Goal: Navigation & Orientation: Find specific page/section

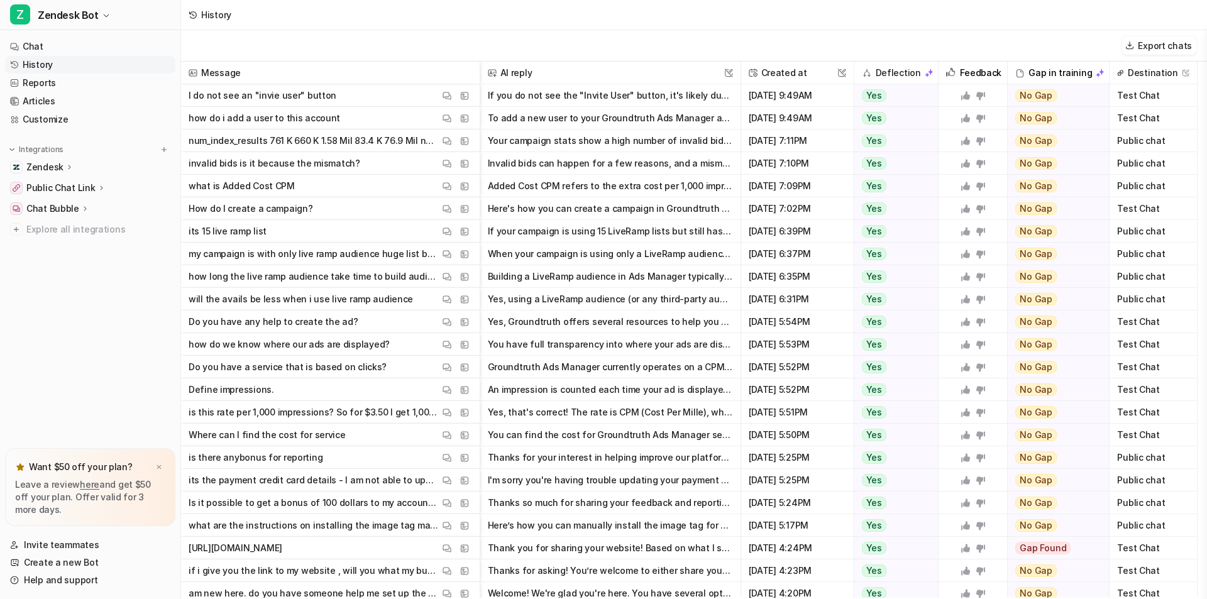
click at [324, 184] on span "what is Added Cost CPM View Thread View Sources" at bounding box center [330, 186] width 289 height 23
click at [602, 187] on button "Added Cost CPM refers to the extra cost per 1,000 impressions (CPM) that is app…" at bounding box center [610, 186] width 245 height 23
click at [449, 184] on img at bounding box center [447, 186] width 9 height 9
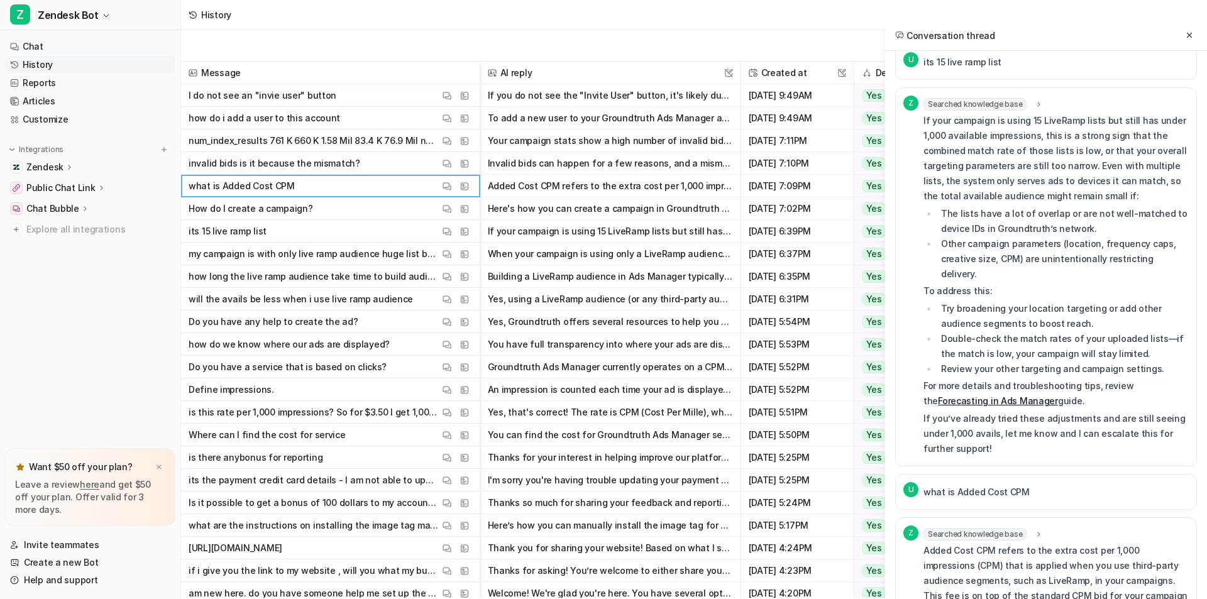
scroll to position [1258, 0]
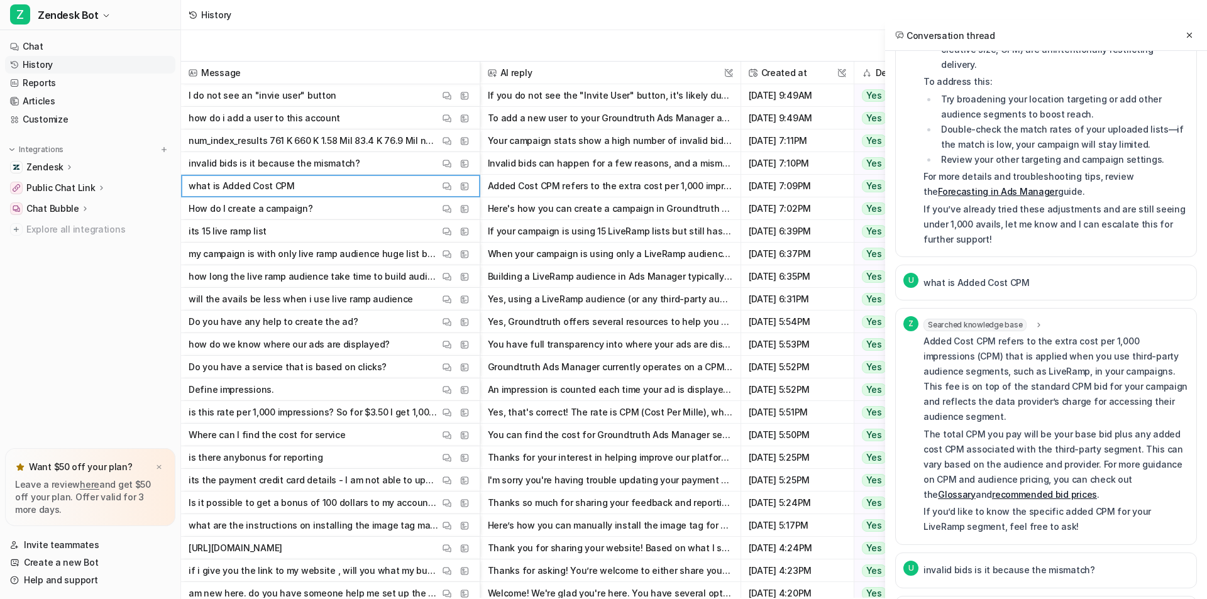
click at [1037, 321] on icon at bounding box center [1039, 325] width 9 height 9
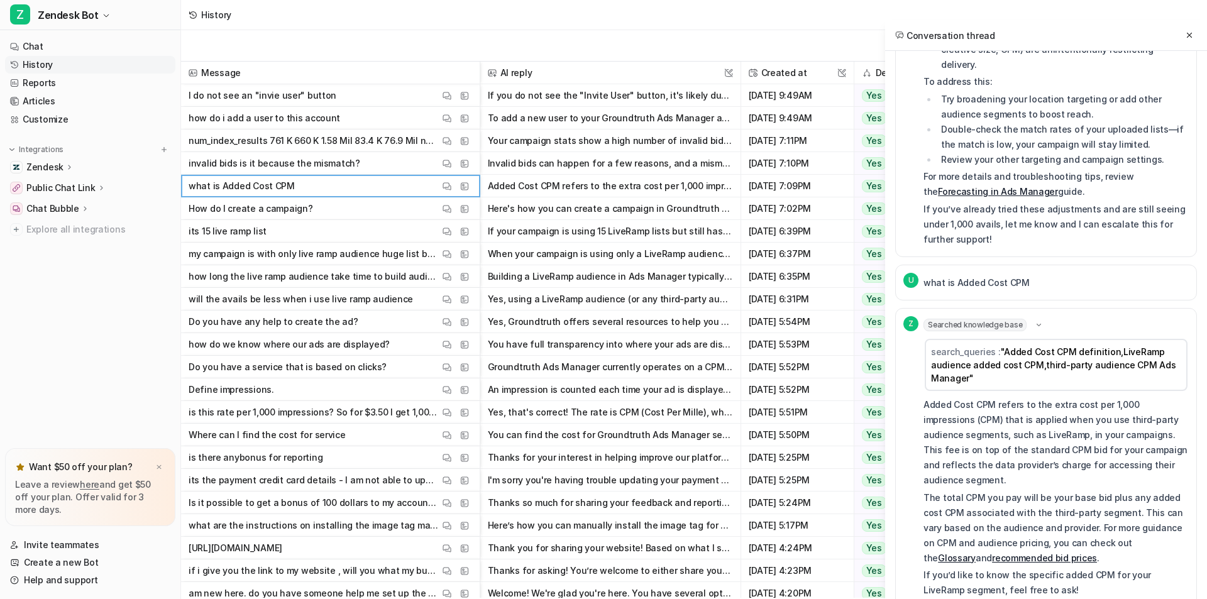
click at [1037, 321] on icon at bounding box center [1038, 325] width 9 height 9
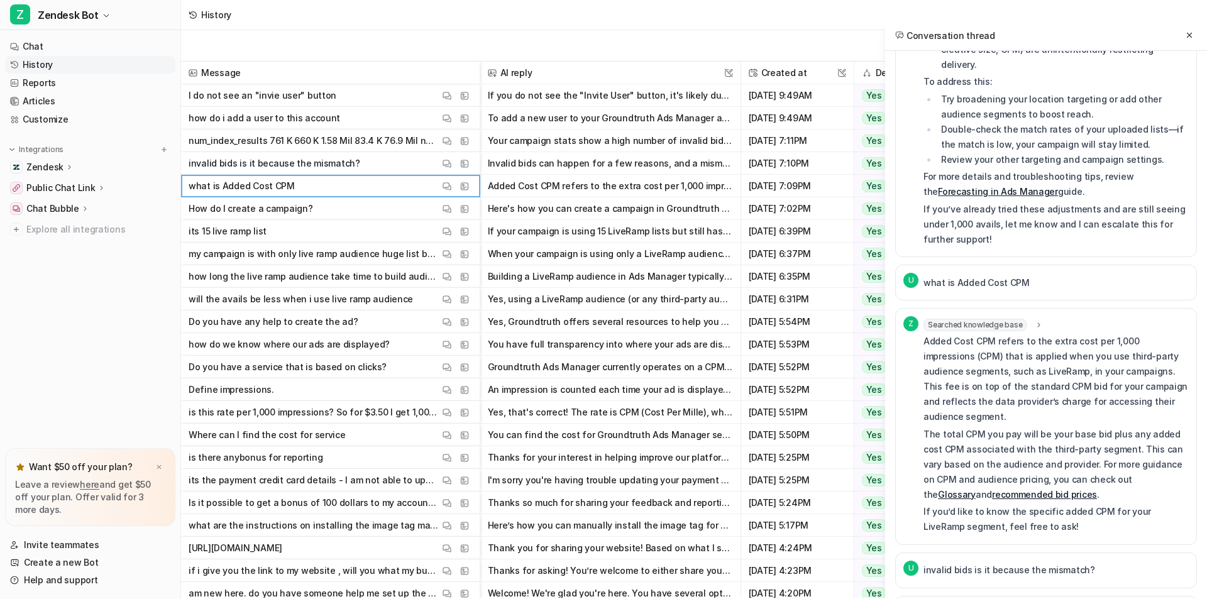
click at [992, 489] on link "recommended bid prices" at bounding box center [1044, 494] width 105 height 11
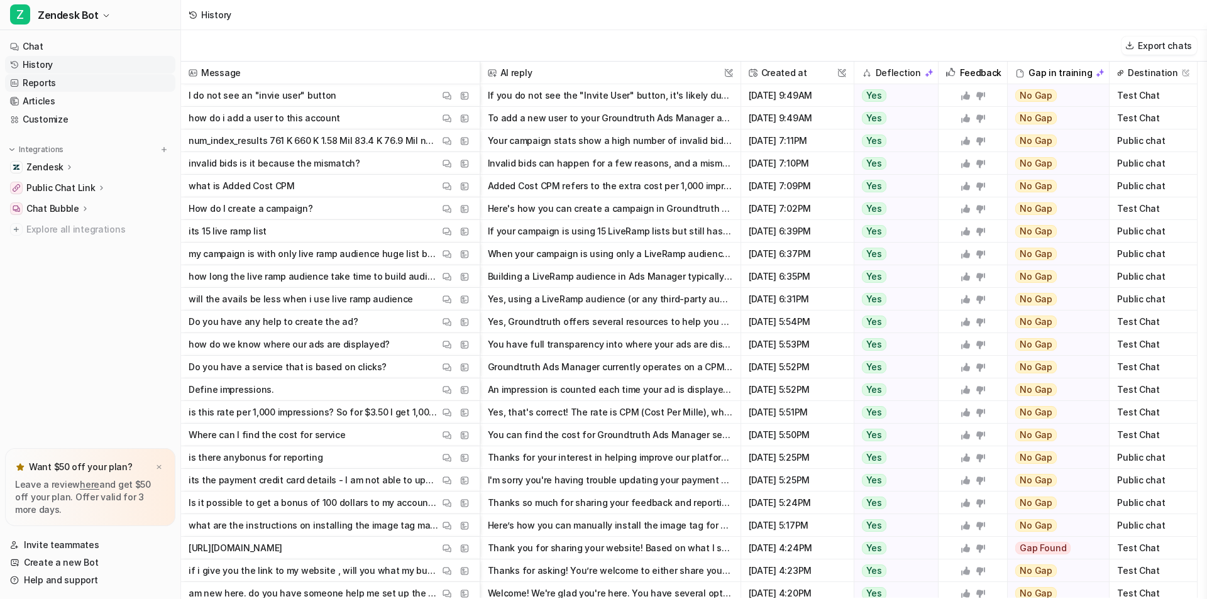
click at [52, 78] on link "Reports" at bounding box center [90, 83] width 170 height 18
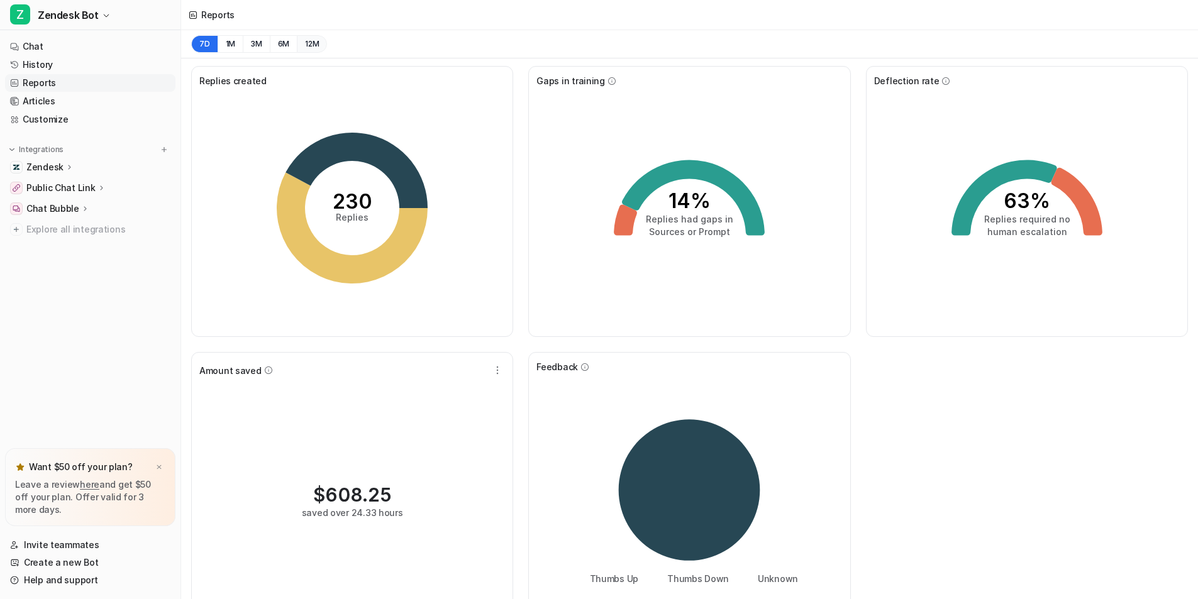
click at [314, 47] on button "12M" at bounding box center [312, 44] width 30 height 18
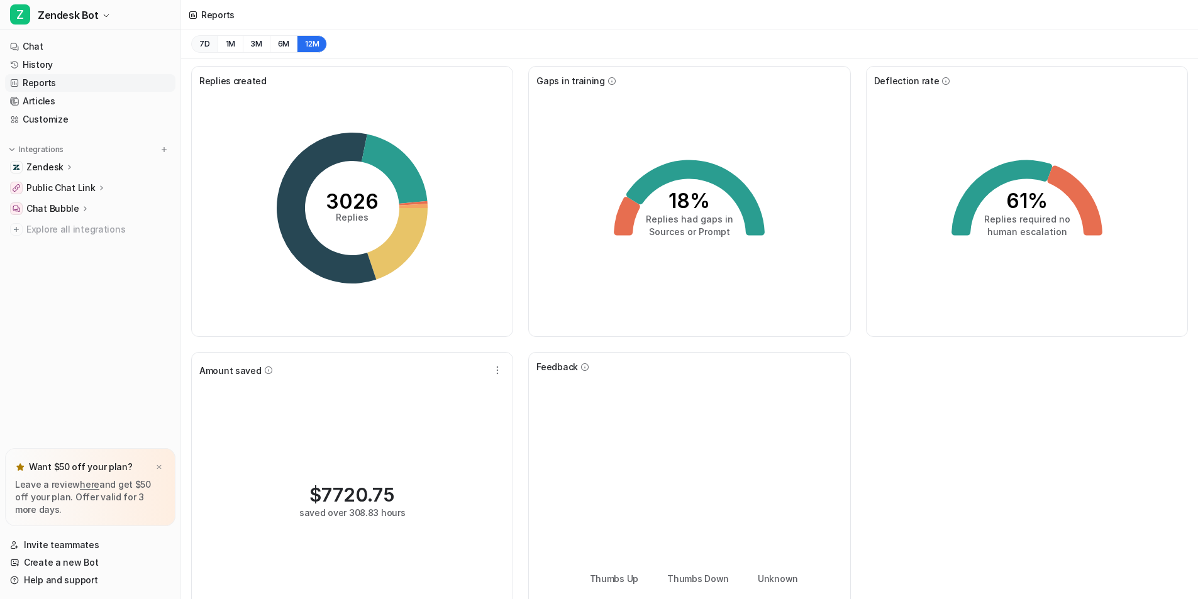
click at [205, 45] on button "7D" at bounding box center [204, 44] width 26 height 18
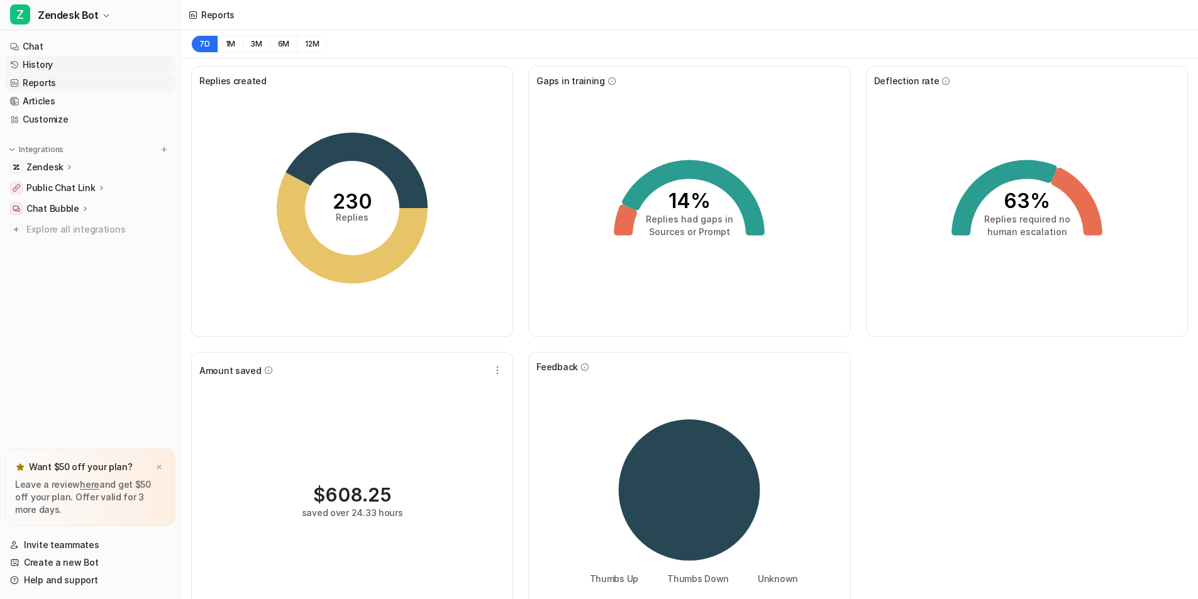
click at [64, 67] on link "History" at bounding box center [90, 65] width 170 height 18
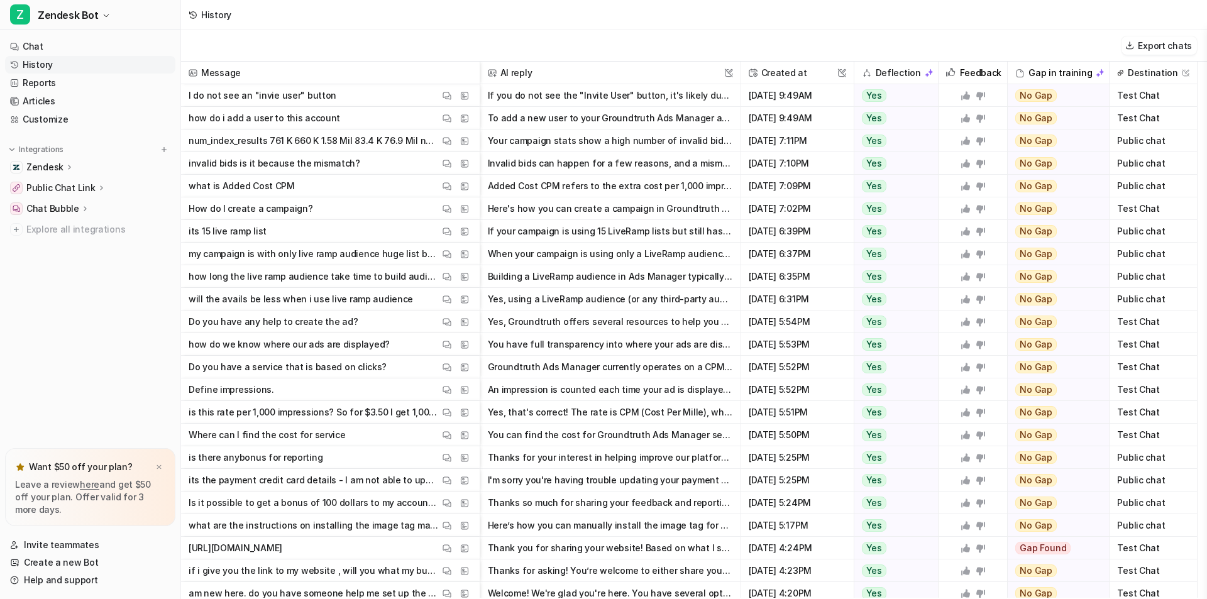
click at [394, 324] on span "Do you have any help to create the ad? View Thread View Sources" at bounding box center [330, 322] width 289 height 23
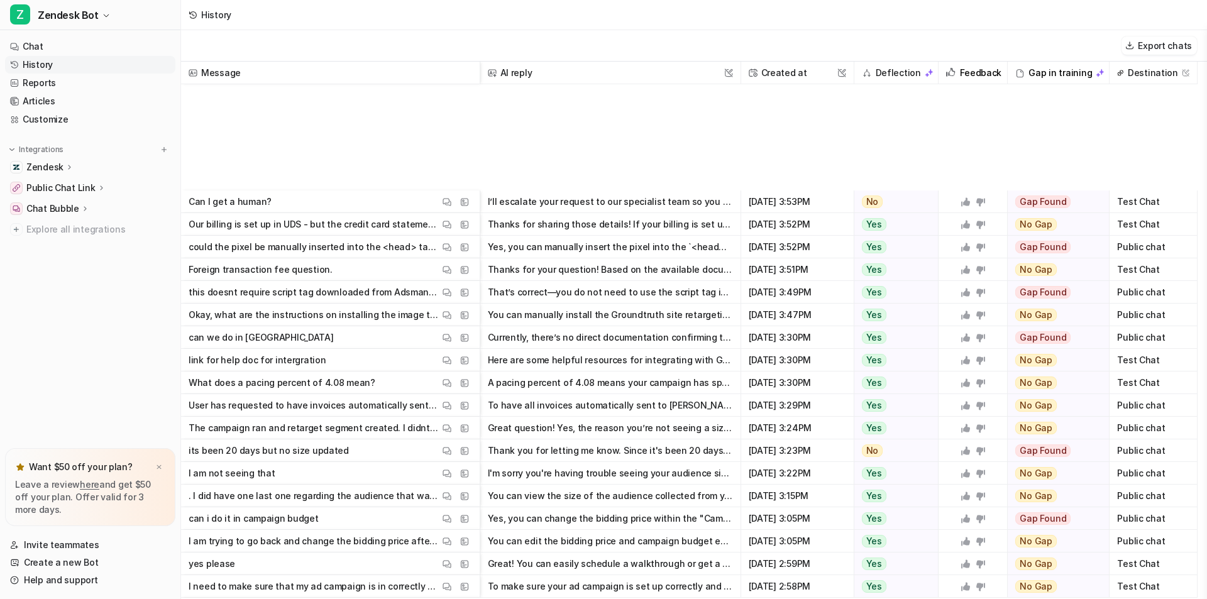
scroll to position [1439, 0]
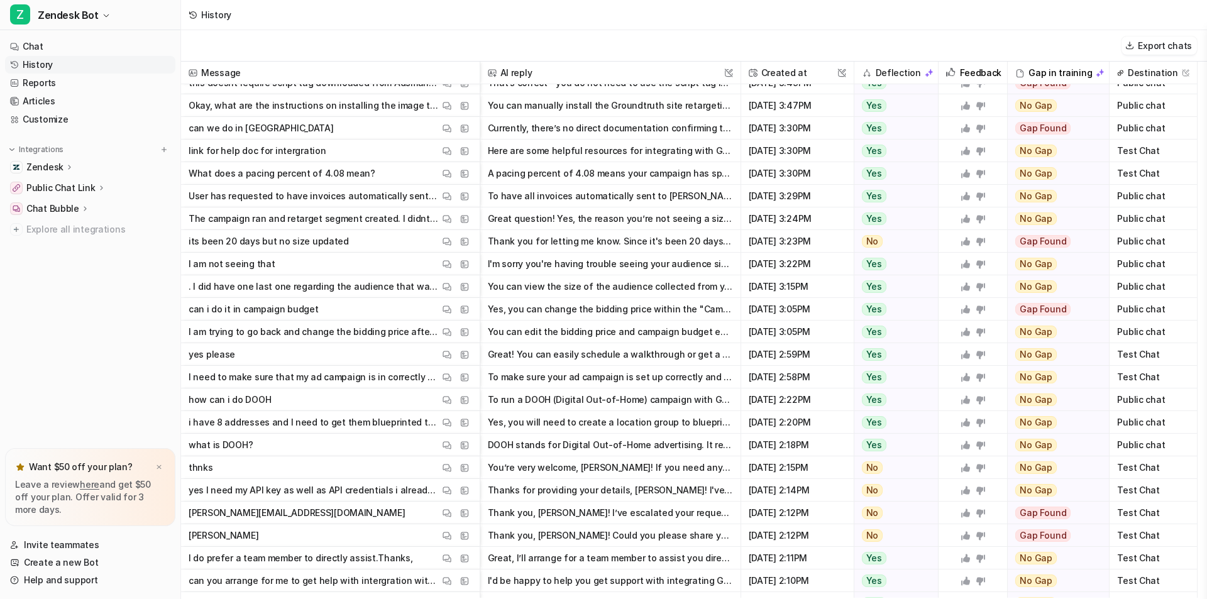
click at [362, 238] on span "its been 20 days but no size updated View Thread View Sources" at bounding box center [330, 241] width 289 height 23
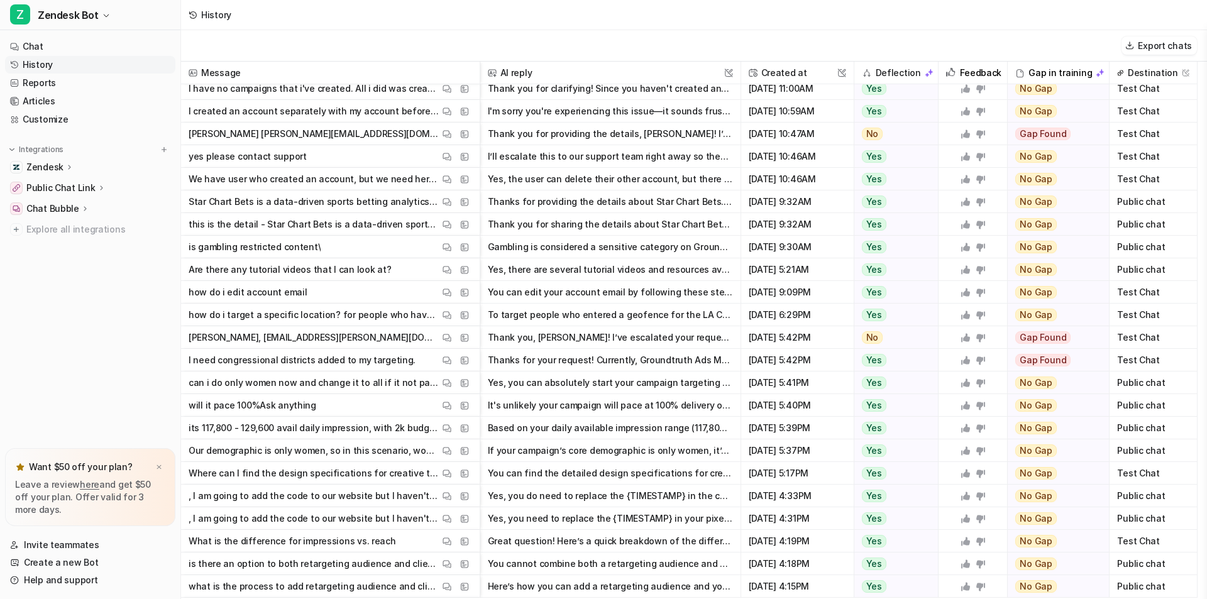
scroll to position [4291, 0]
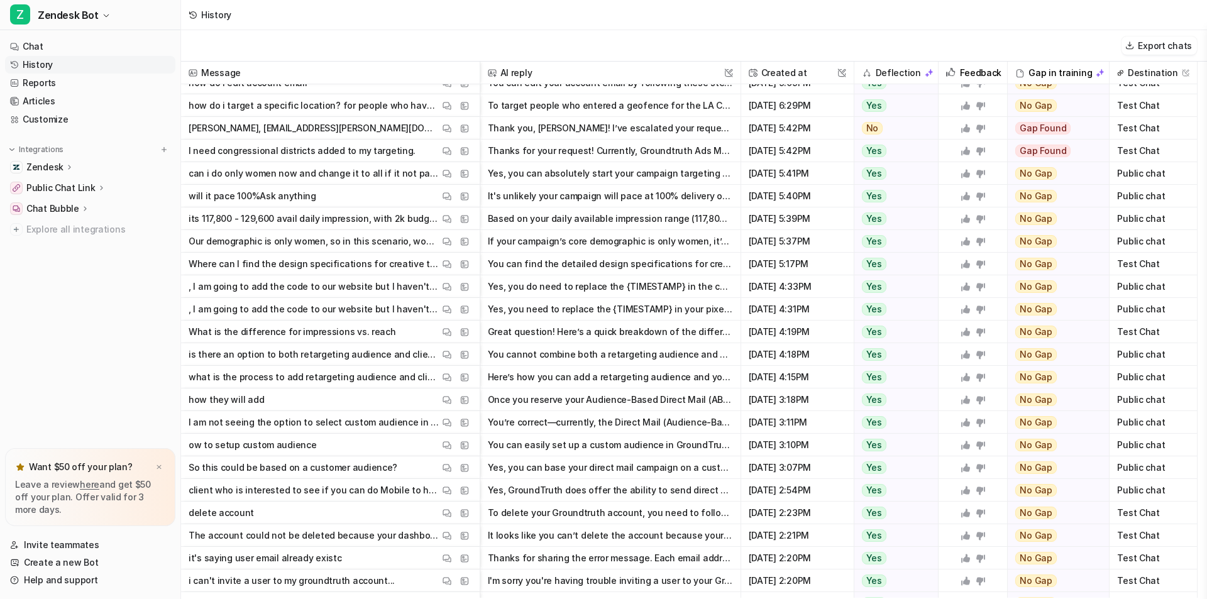
click at [393, 214] on p "its 117,800 - 129,600 avail daily impression, with 2k budget for 5 days will it…" at bounding box center [314, 219] width 251 height 23
click at [567, 219] on button "Based on your daily available impression range (117,800 - 129,600) and a $2,000…" at bounding box center [610, 219] width 245 height 23
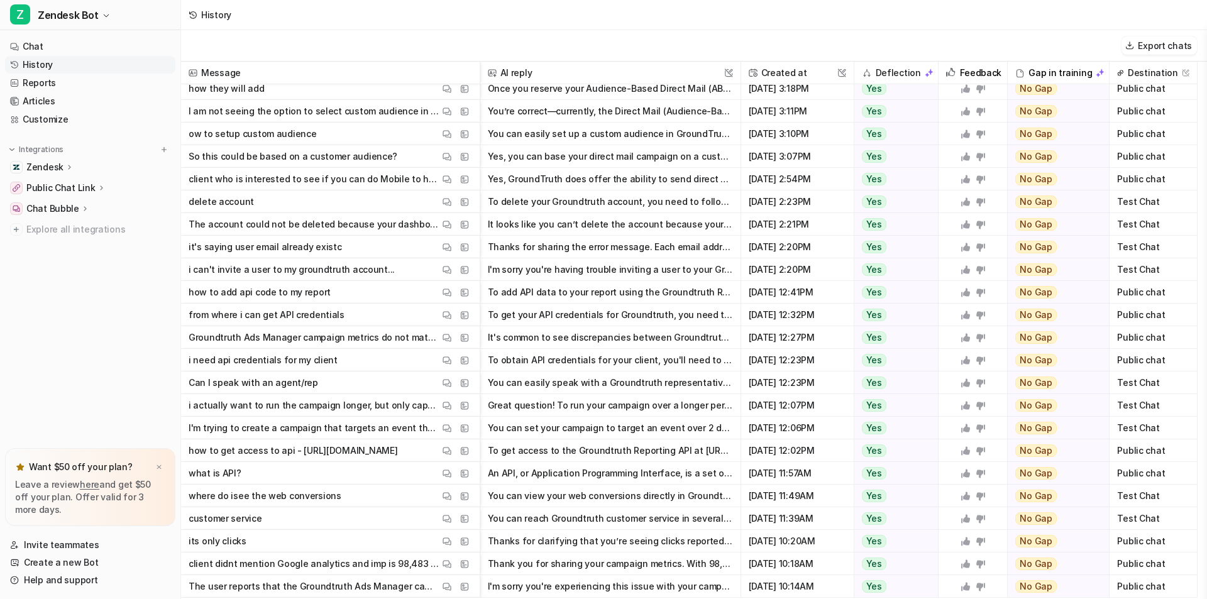
scroll to position [4812, 0]
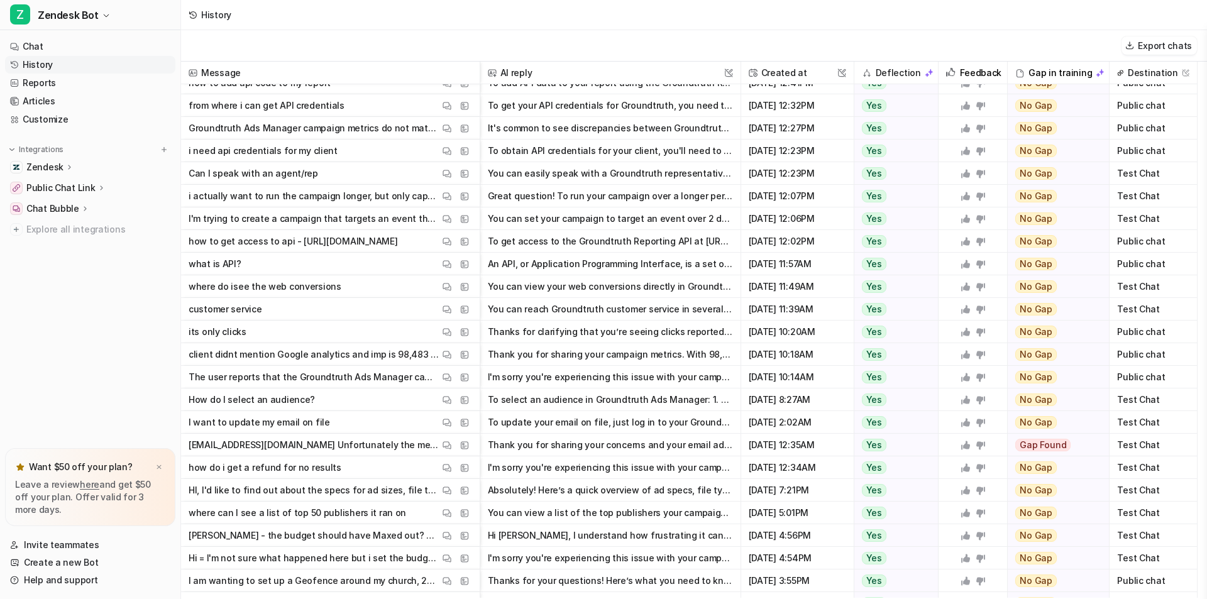
click at [263, 289] on p "where do isee the web conversions" at bounding box center [265, 286] width 153 height 23
click at [292, 287] on p "where do isee the web conversions" at bounding box center [265, 286] width 153 height 23
click at [546, 294] on button "You can view your web conversions directly in Groundtruth Ads Manager. - Go to …" at bounding box center [610, 286] width 245 height 23
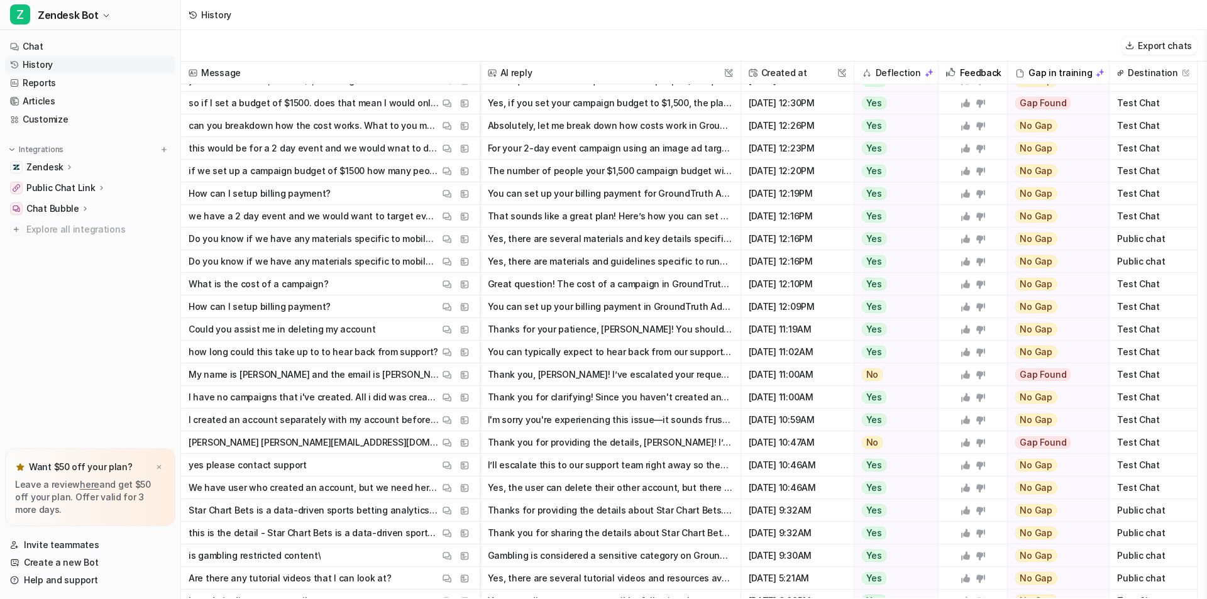
scroll to position [4192, 0]
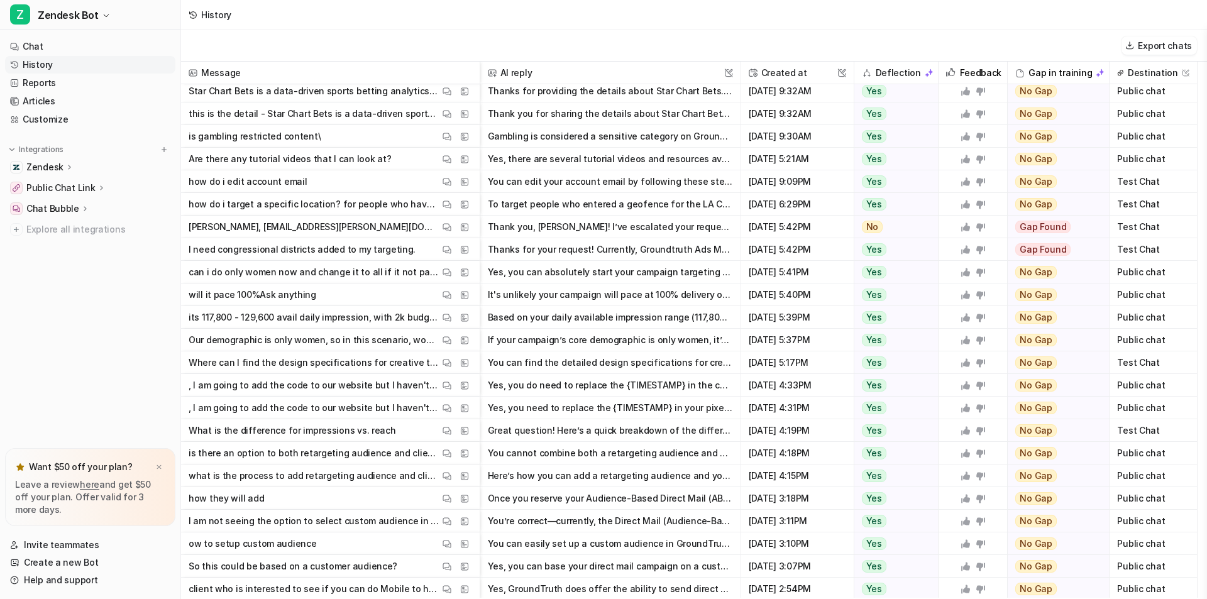
click at [302, 385] on p ", I am going to add the code to our website but I haven't done this part before…" at bounding box center [314, 385] width 251 height 23
click at [292, 407] on p ", I am going to add the code to our website but I haven't done this part before…" at bounding box center [314, 408] width 251 height 23
click at [366, 435] on p "What is the difference for impressions vs. reach" at bounding box center [293, 430] width 208 height 23
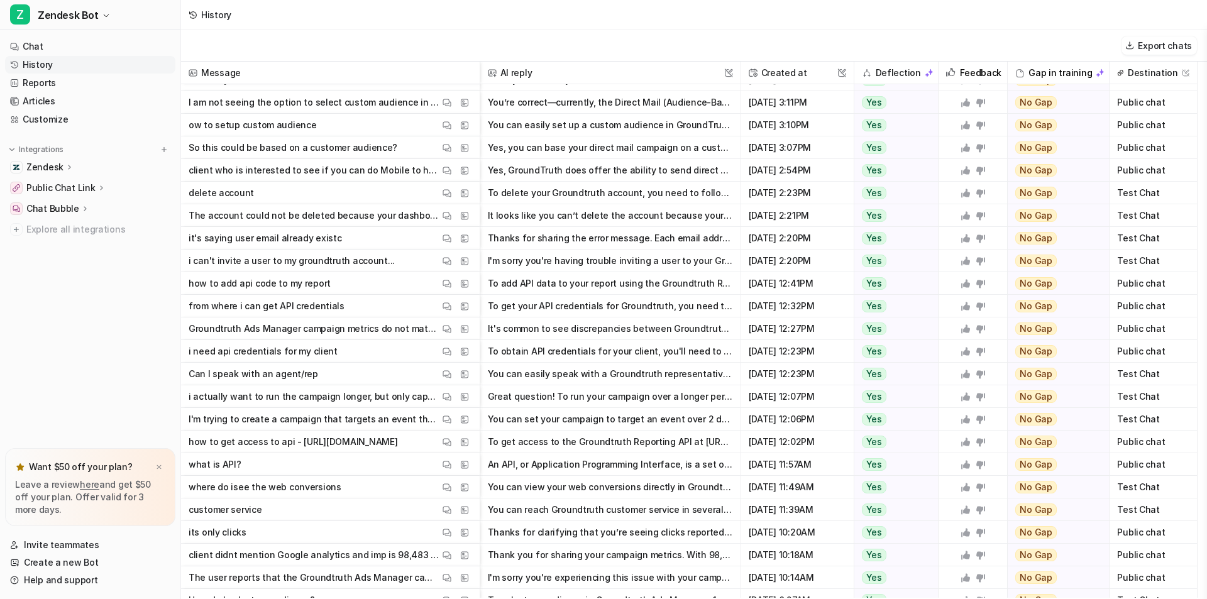
click at [336, 383] on span "Can I speak with an agent/rep View Thread View Sources" at bounding box center [330, 374] width 289 height 23
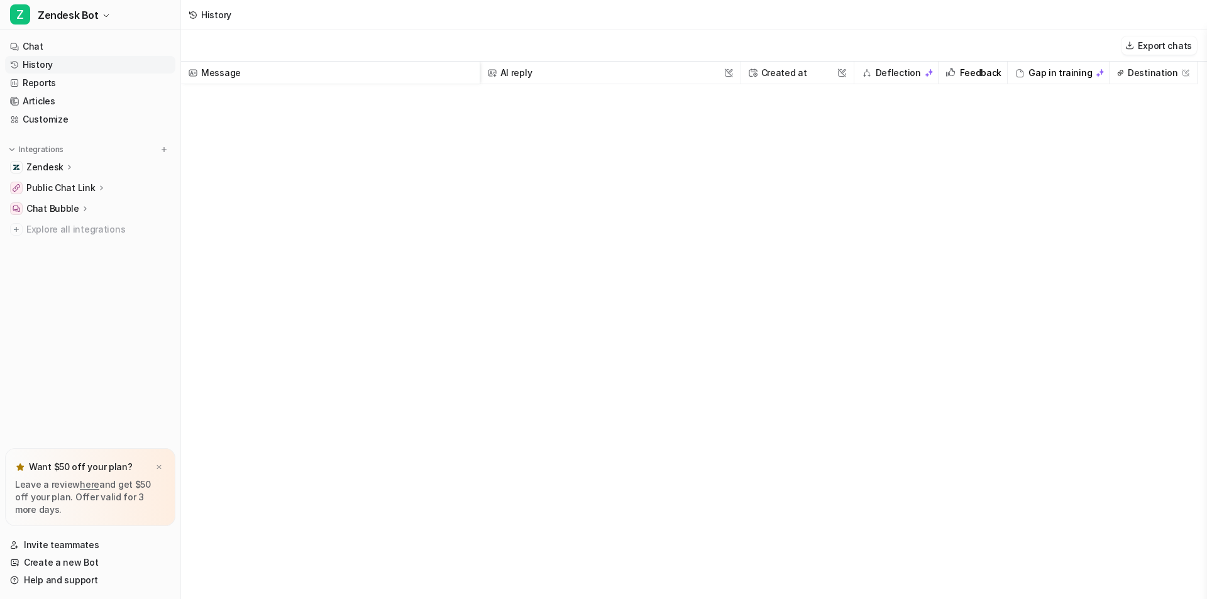
scroll to position [2012, 0]
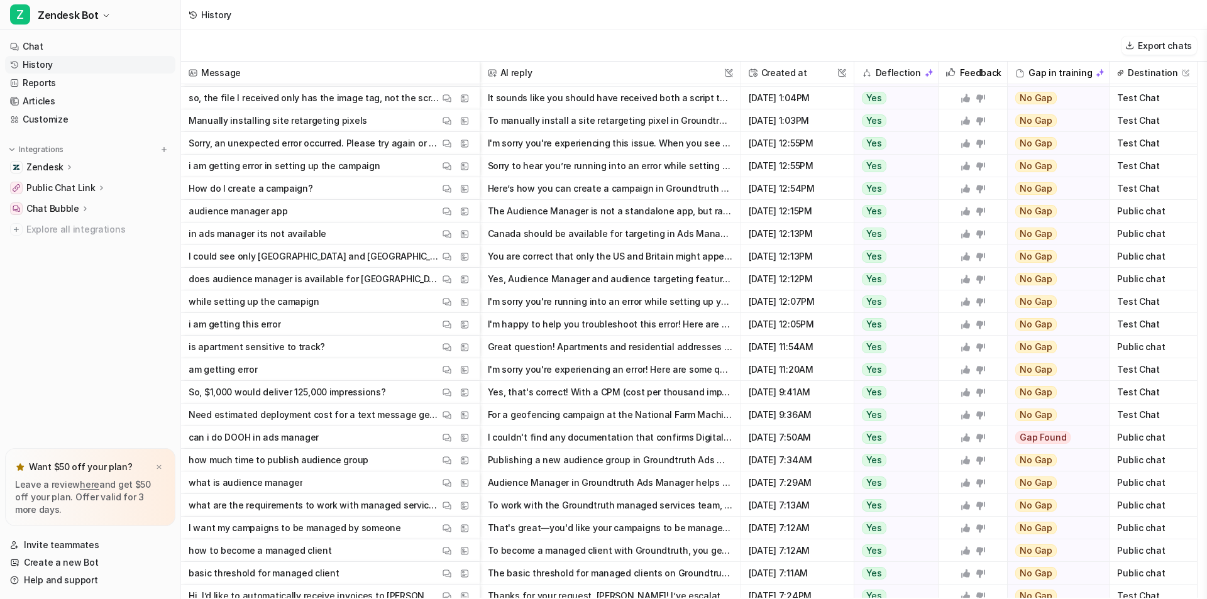
click at [294, 370] on span "am getting error View Thread View Sources" at bounding box center [330, 369] width 289 height 23
click at [445, 369] on img at bounding box center [447, 369] width 9 height 9
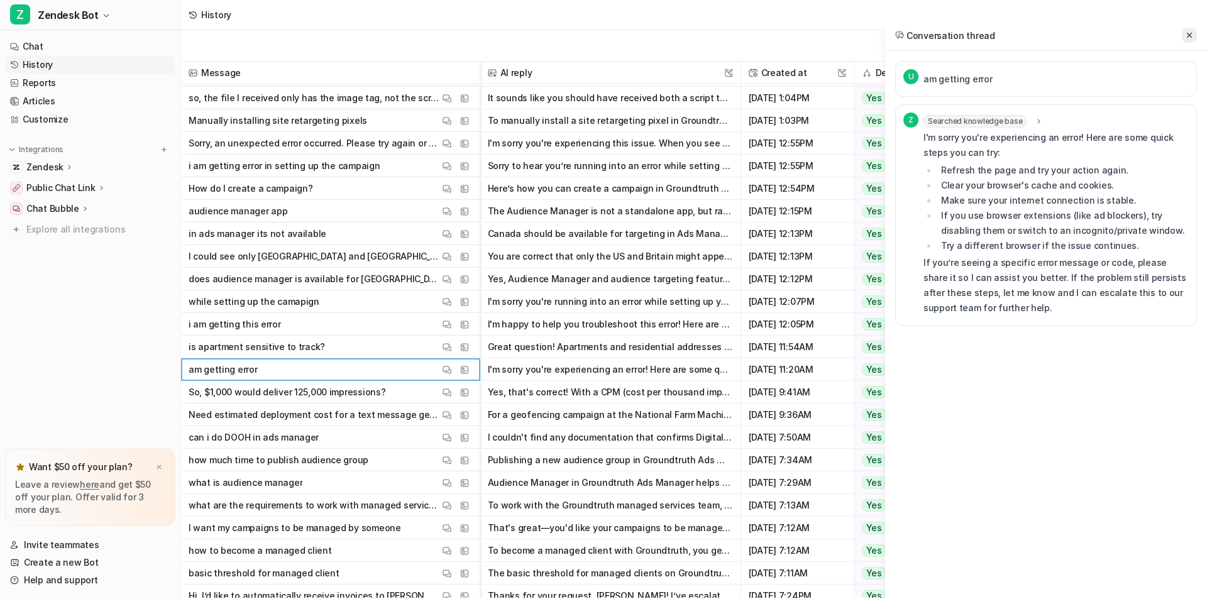
click at [1187, 42] on button at bounding box center [1189, 35] width 15 height 15
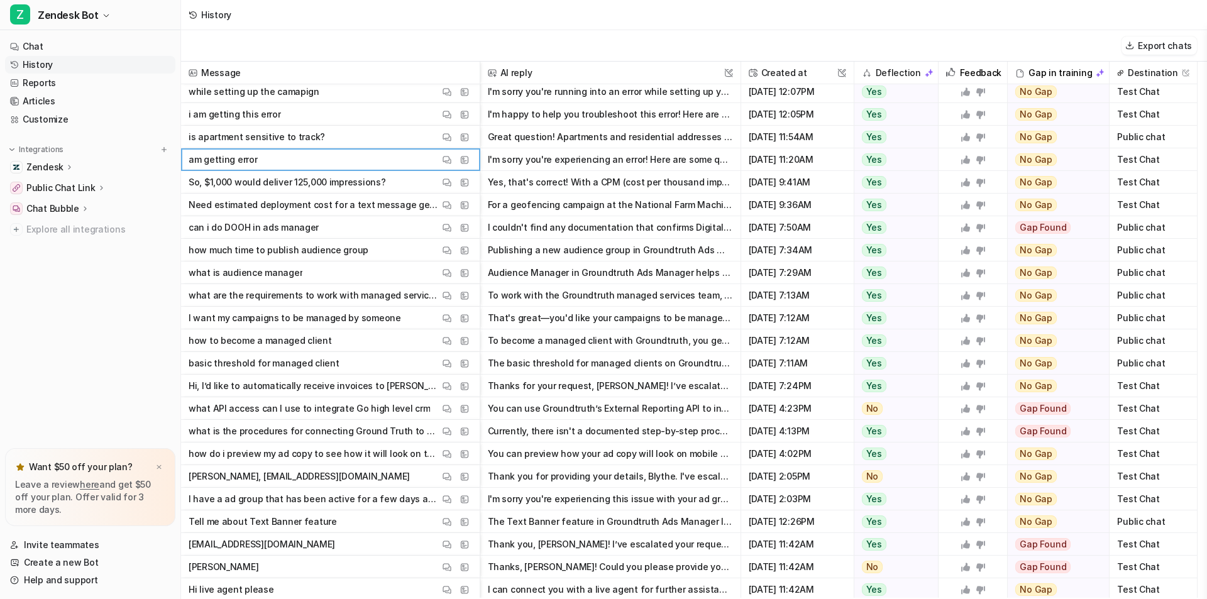
scroll to position [2432, 0]
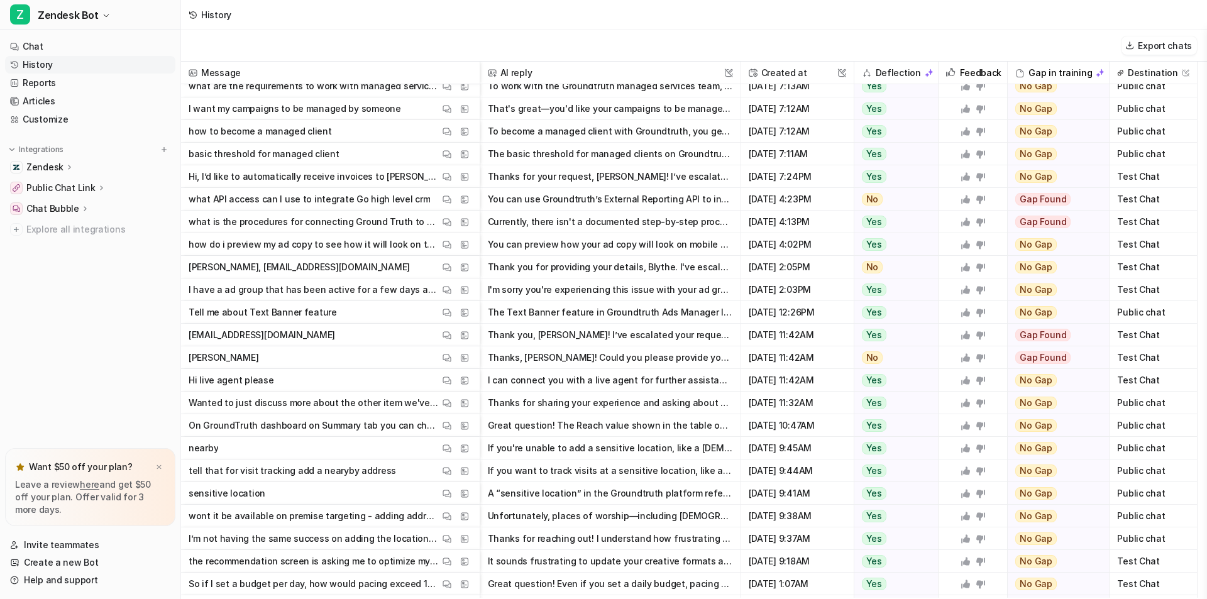
click at [346, 313] on span "Tell me about Text Banner feature View Thread View Sources" at bounding box center [330, 312] width 289 height 23
click at [303, 345] on span "[EMAIL_ADDRESS][DOMAIN_NAME] View Thread View Sources" at bounding box center [330, 335] width 289 height 23
click at [299, 352] on span "[PERSON_NAME] View Thread View Sources" at bounding box center [330, 357] width 289 height 23
click at [448, 338] on img at bounding box center [447, 335] width 9 height 9
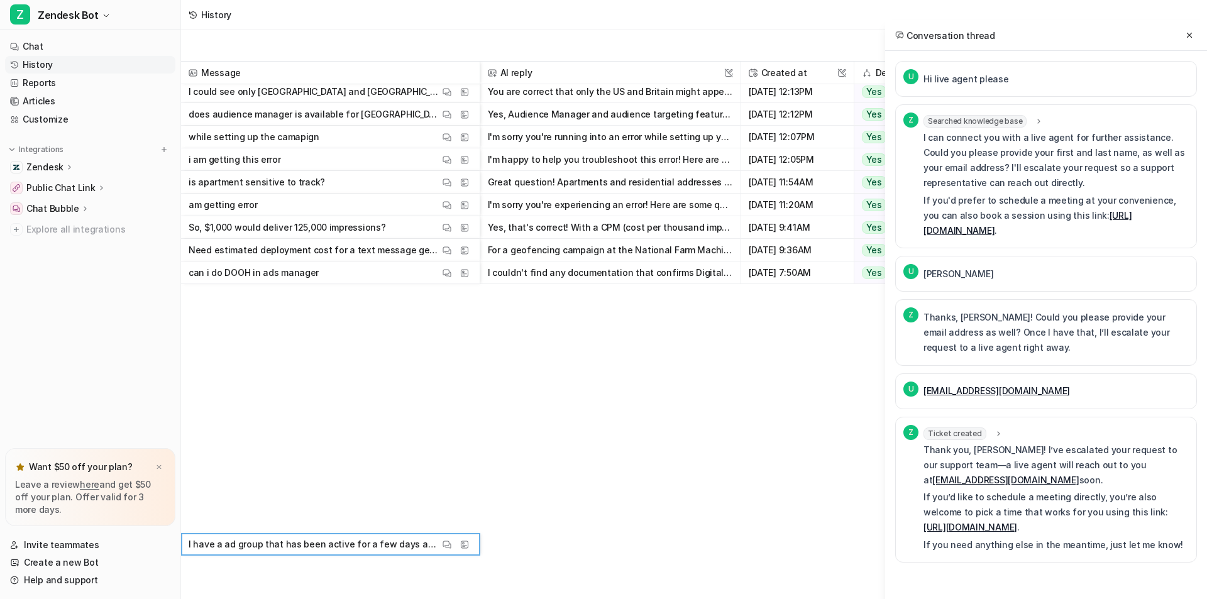
scroll to position [1803, 0]
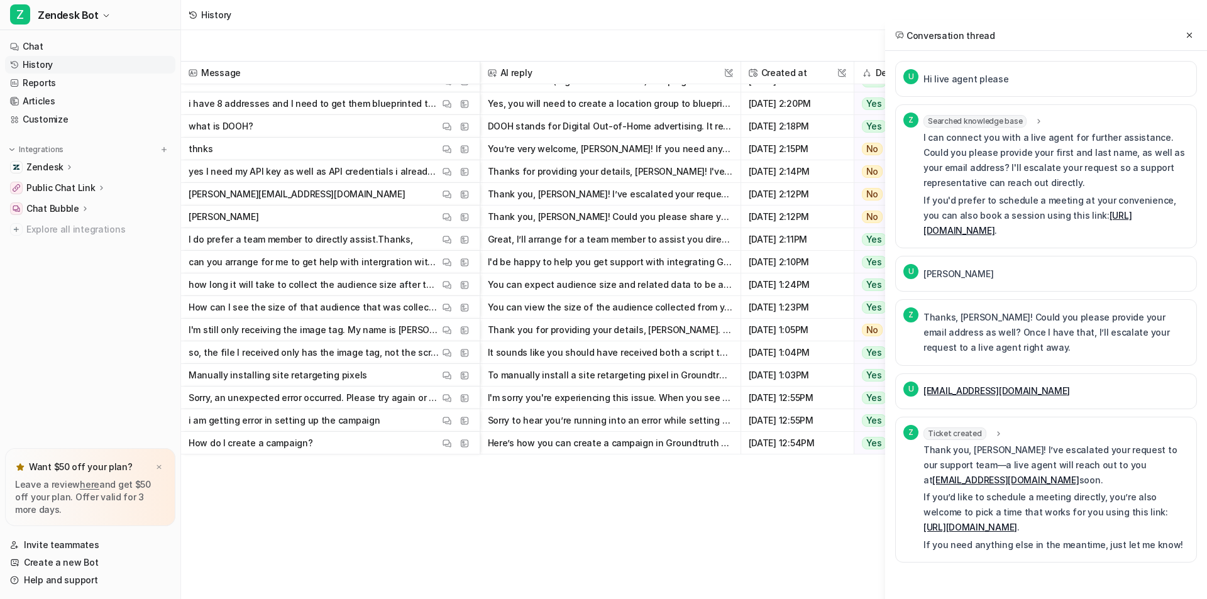
click at [348, 72] on span "Message" at bounding box center [330, 73] width 289 height 23
click at [201, 69] on span "Message" at bounding box center [330, 73] width 289 height 23
click at [240, 72] on span "Message" at bounding box center [330, 73] width 289 height 23
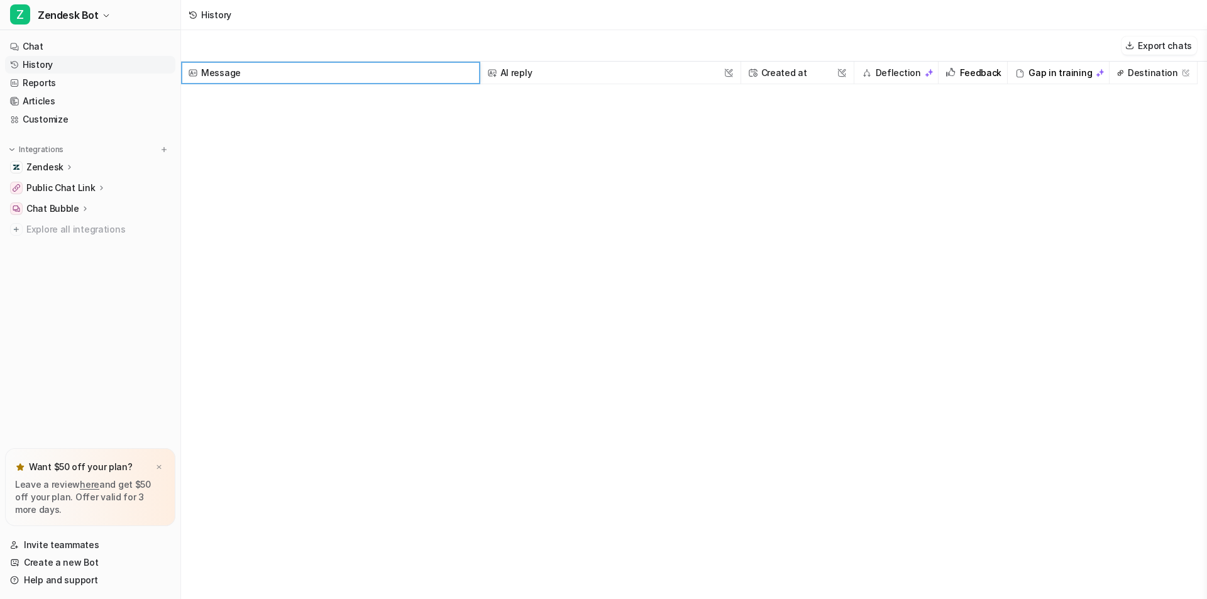
click at [253, 72] on span "Message" at bounding box center [330, 73] width 289 height 23
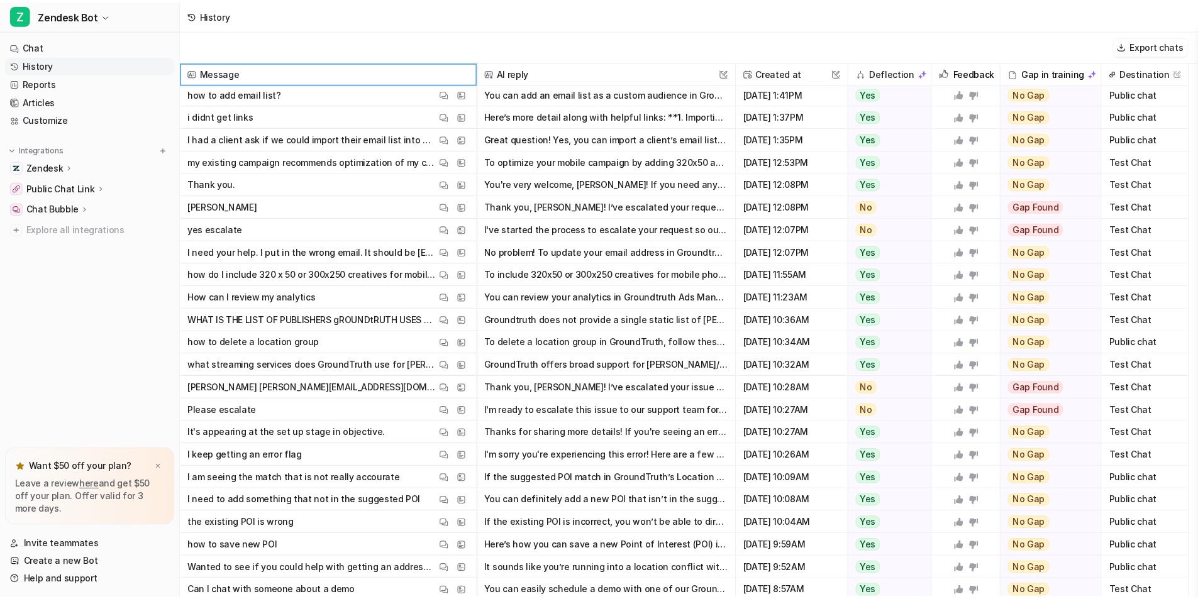
scroll to position [11411, 0]
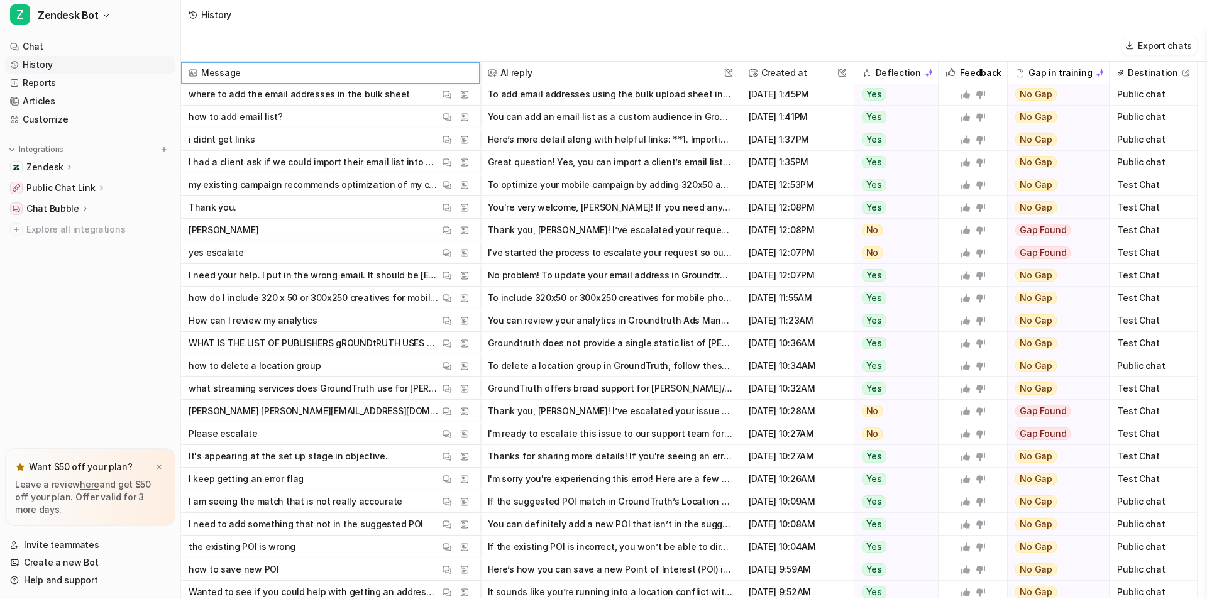
click at [1096, 72] on img at bounding box center [1100, 73] width 9 height 9
click at [1101, 70] on img at bounding box center [1100, 73] width 9 height 9
click at [1096, 72] on img at bounding box center [1100, 73] width 9 height 9
click at [1096, 73] on img at bounding box center [1100, 73] width 9 height 9
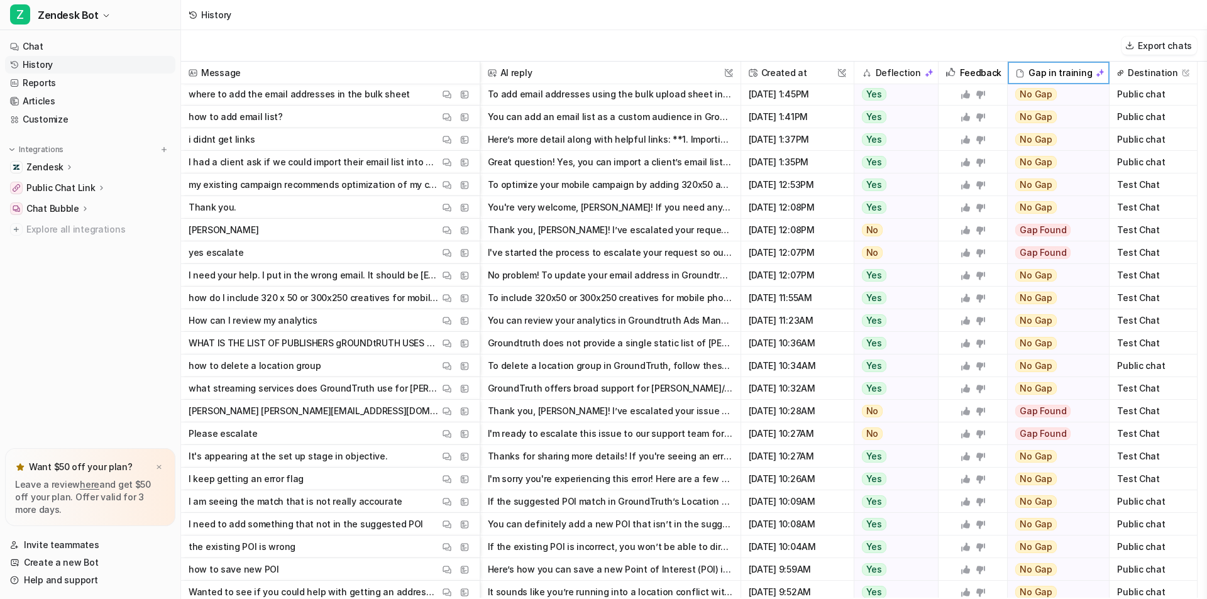
click at [1041, 69] on div "Gap in training" at bounding box center [1058, 73] width 91 height 23
click at [1099, 69] on img at bounding box center [1100, 73] width 9 height 9
click at [1099, 74] on img at bounding box center [1100, 73] width 9 height 9
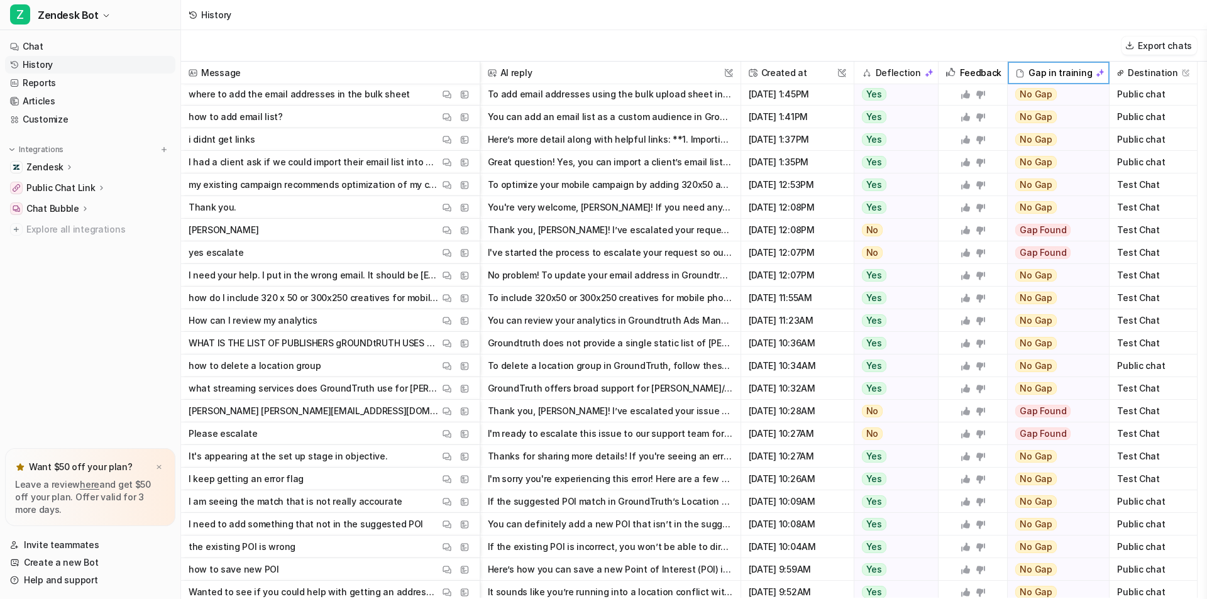
click at [1099, 74] on img at bounding box center [1100, 73] width 9 height 9
drag, startPoint x: 1098, startPoint y: 74, endPoint x: 1088, endPoint y: 75, distance: 10.1
click at [1088, 75] on div "Gap in training" at bounding box center [1058, 73] width 91 height 23
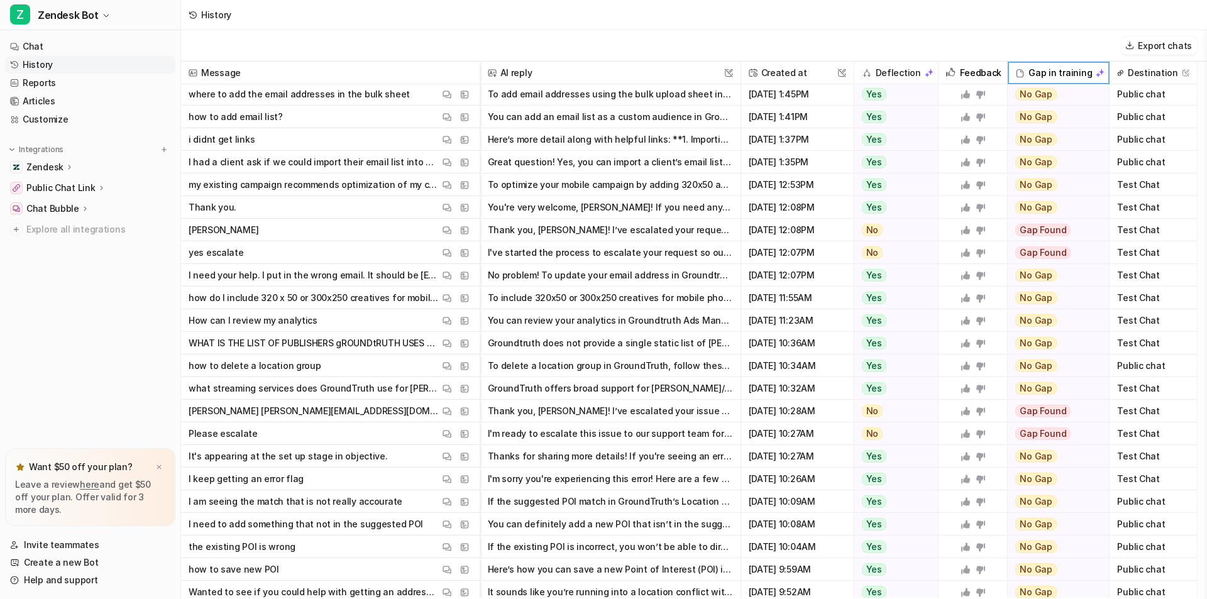
click at [1081, 53] on div "Export chats" at bounding box center [694, 45] width 1026 height 31
click at [912, 72] on h2 "Deflection" at bounding box center [898, 73] width 45 height 23
click at [939, 48] on div "Export chats" at bounding box center [694, 45] width 1026 height 31
click at [52, 47] on link "Chat" at bounding box center [90, 47] width 170 height 18
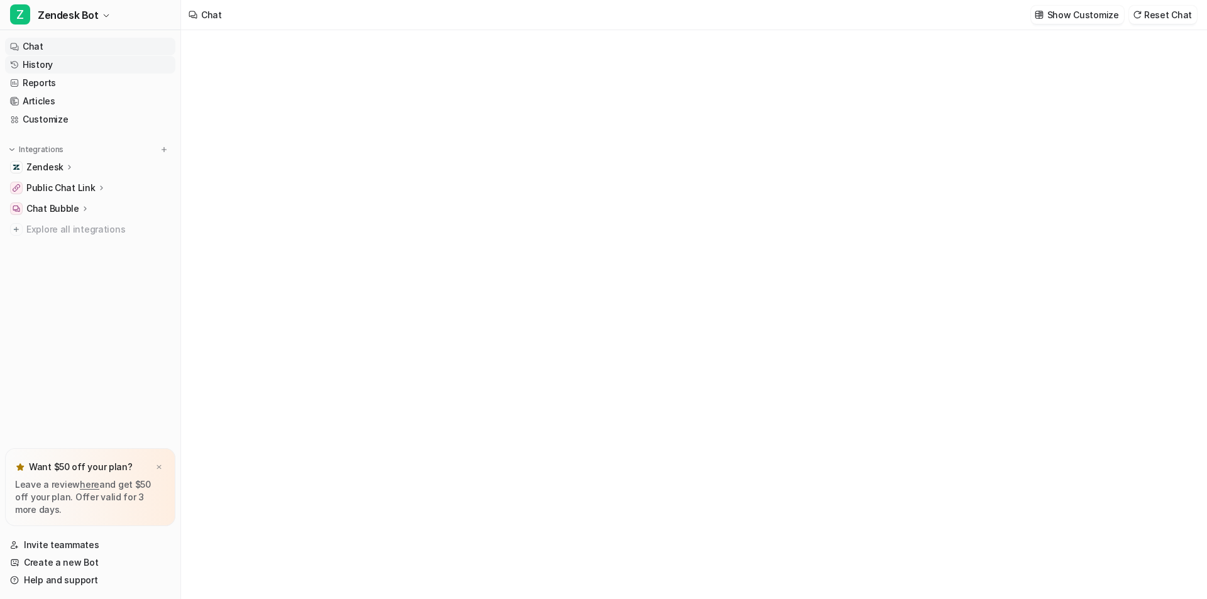
type textarea "**********"
click at [41, 94] on link "Articles" at bounding box center [90, 101] width 170 height 18
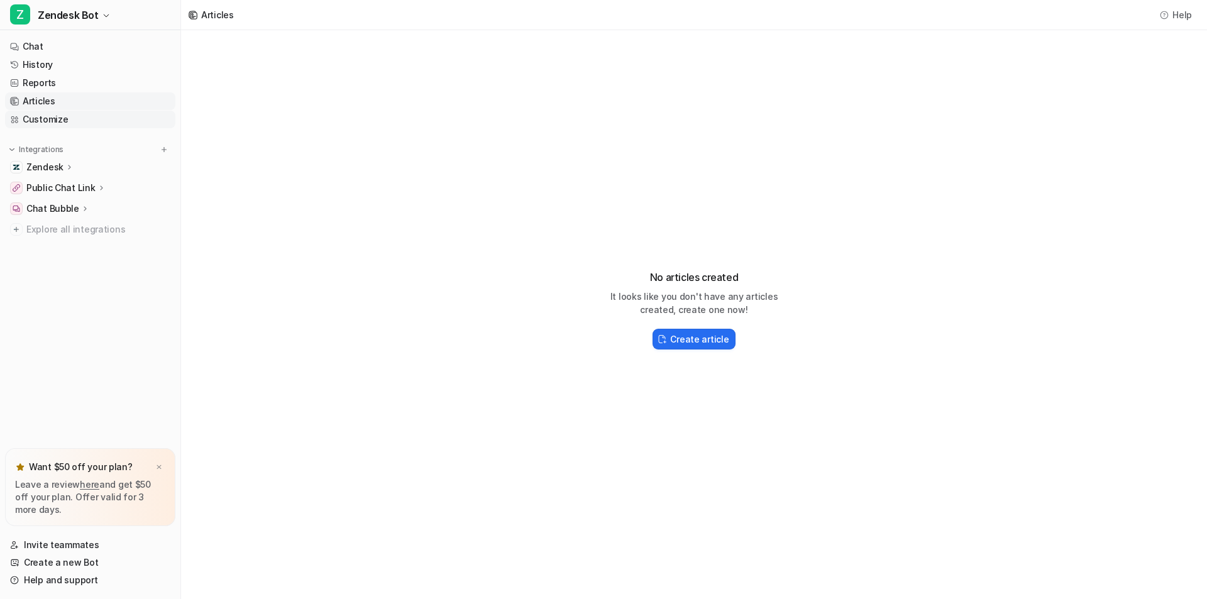
click at [37, 113] on link "Customize" at bounding box center [90, 120] width 170 height 18
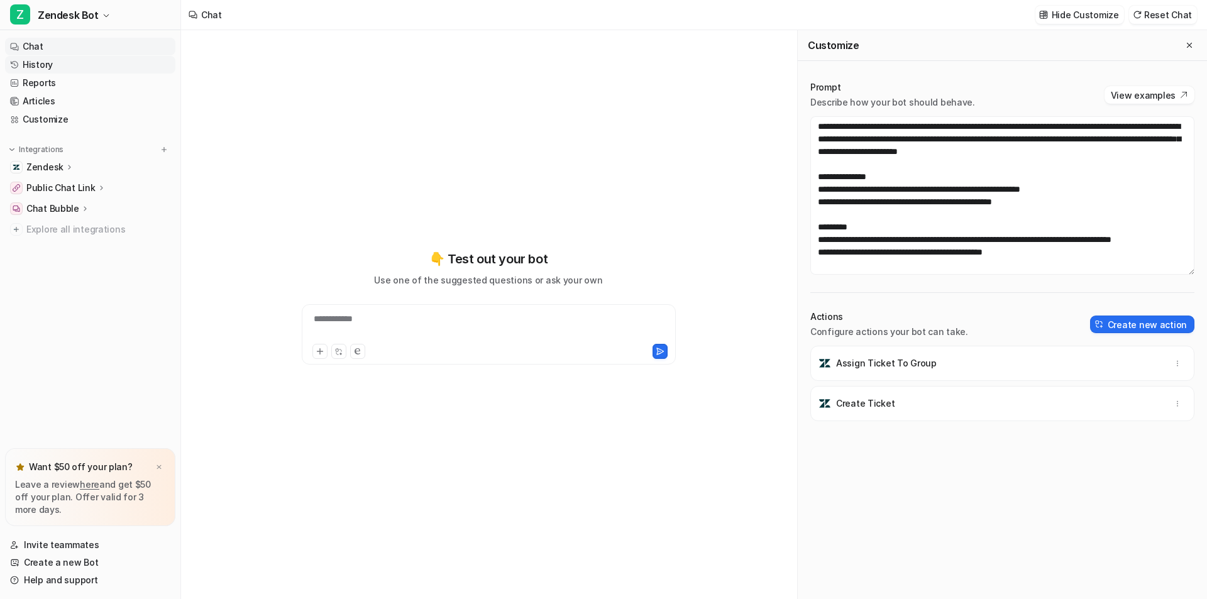
click at [38, 66] on link "History" at bounding box center [90, 65] width 170 height 18
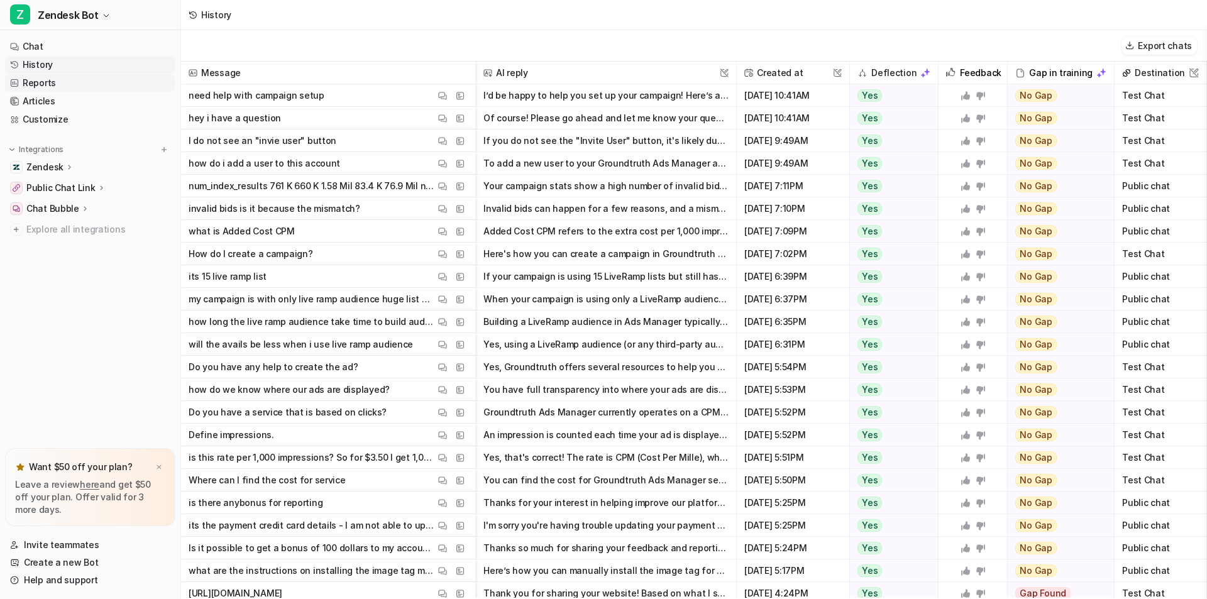
click at [48, 82] on link "Reports" at bounding box center [90, 83] width 170 height 18
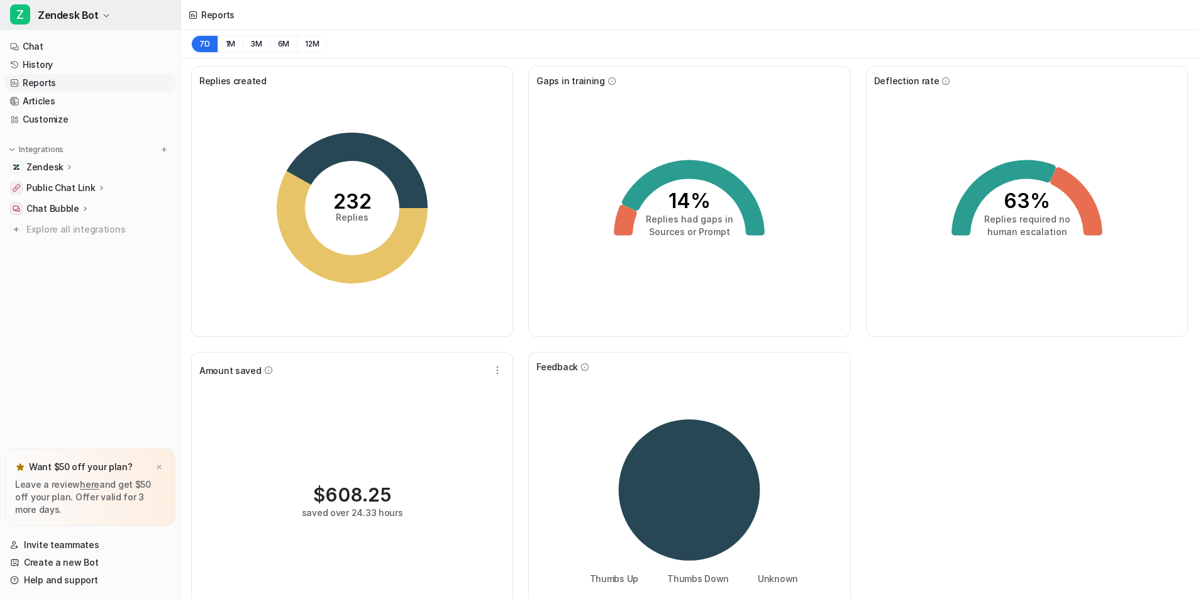
click at [88, 16] on span "Zendesk Bot" at bounding box center [68, 15] width 61 height 18
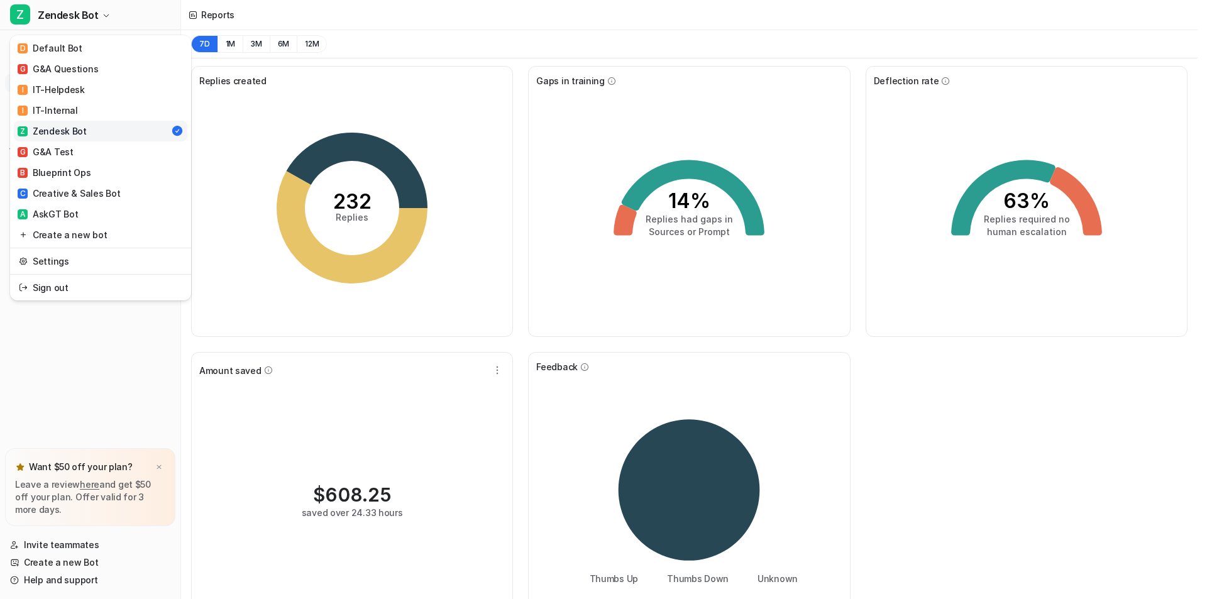
click at [294, 14] on div "Z Zendesk Bot D Default Bot G G&A Questions I IT-Helpdesk I IT-Internal Z Zende…" at bounding box center [599, 299] width 1198 height 599
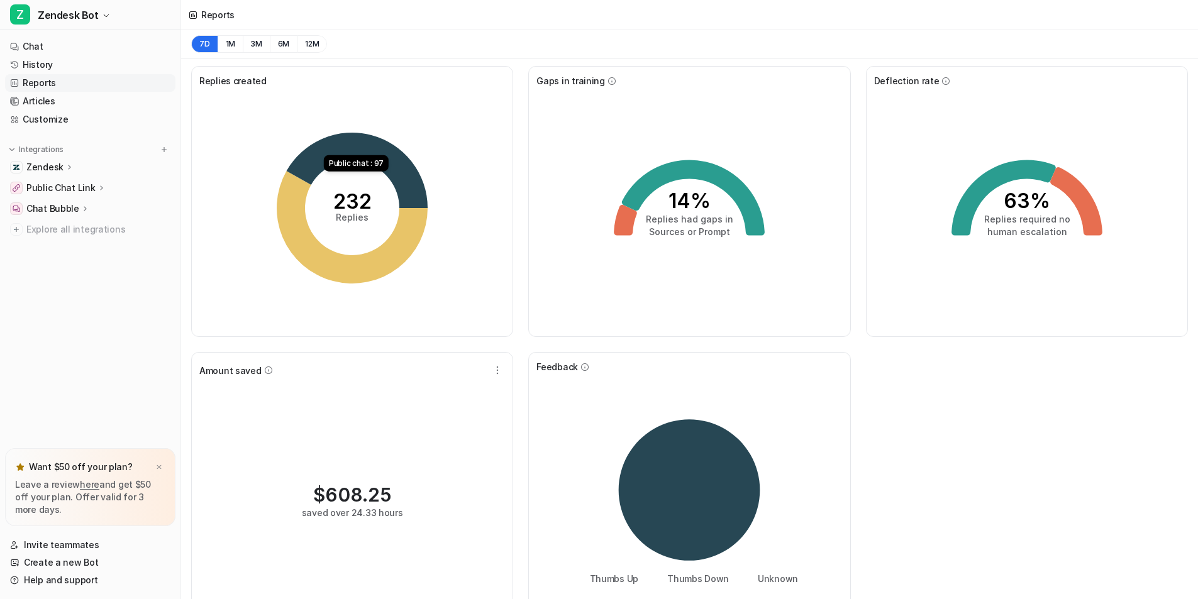
click at [368, 155] on icon at bounding box center [357, 170] width 141 height 75
click at [343, 263] on icon at bounding box center [352, 227] width 151 height 113
click at [235, 47] on button "1M" at bounding box center [231, 44] width 26 height 18
click at [50, 233] on span "Explore all integrations" at bounding box center [98, 229] width 144 height 20
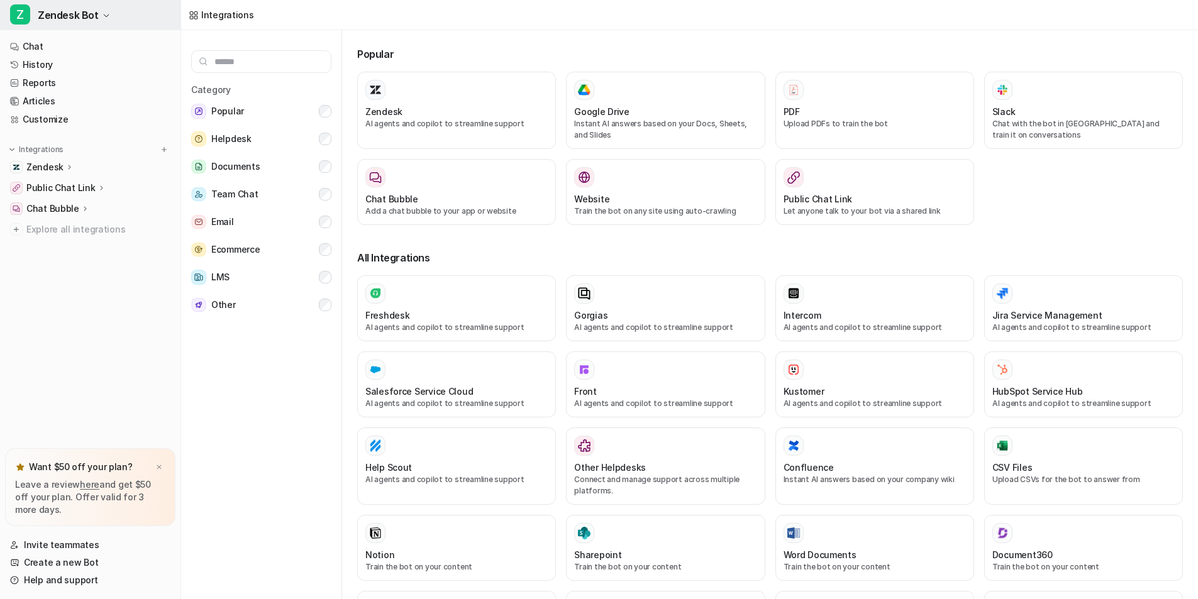
click at [106, 23] on button "Z Zendesk Bot" at bounding box center [90, 15] width 180 height 30
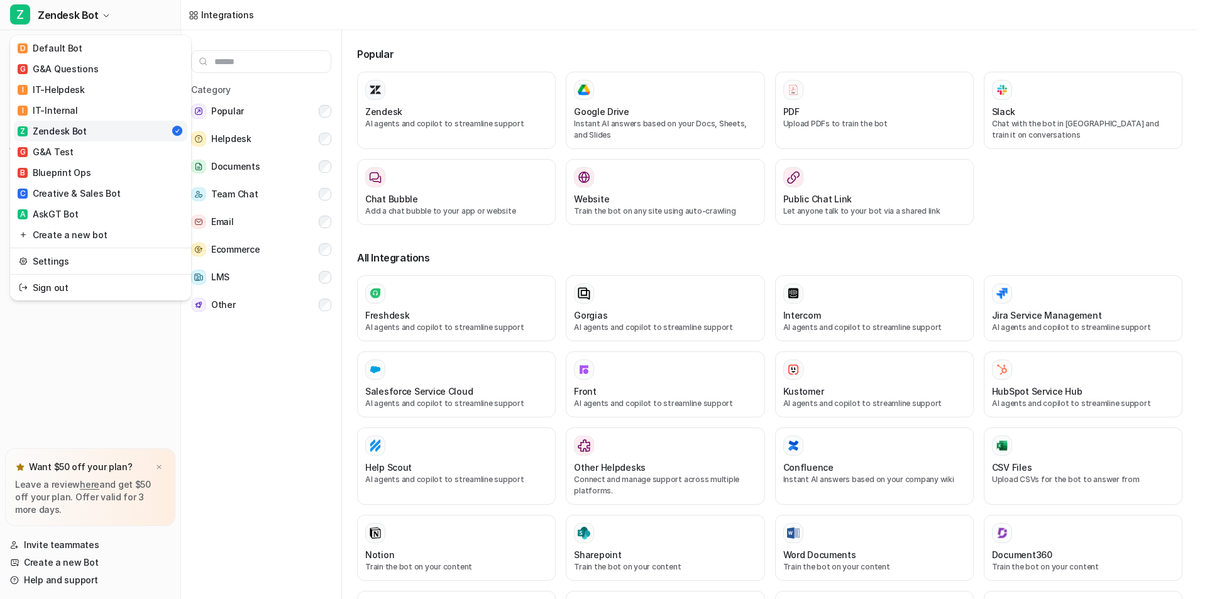
click at [157, 472] on div "Z Zendesk Bot D Default Bot G G&A Questions I IT-Helpdesk I IT-Internal Z Zende…" at bounding box center [90, 299] width 181 height 599
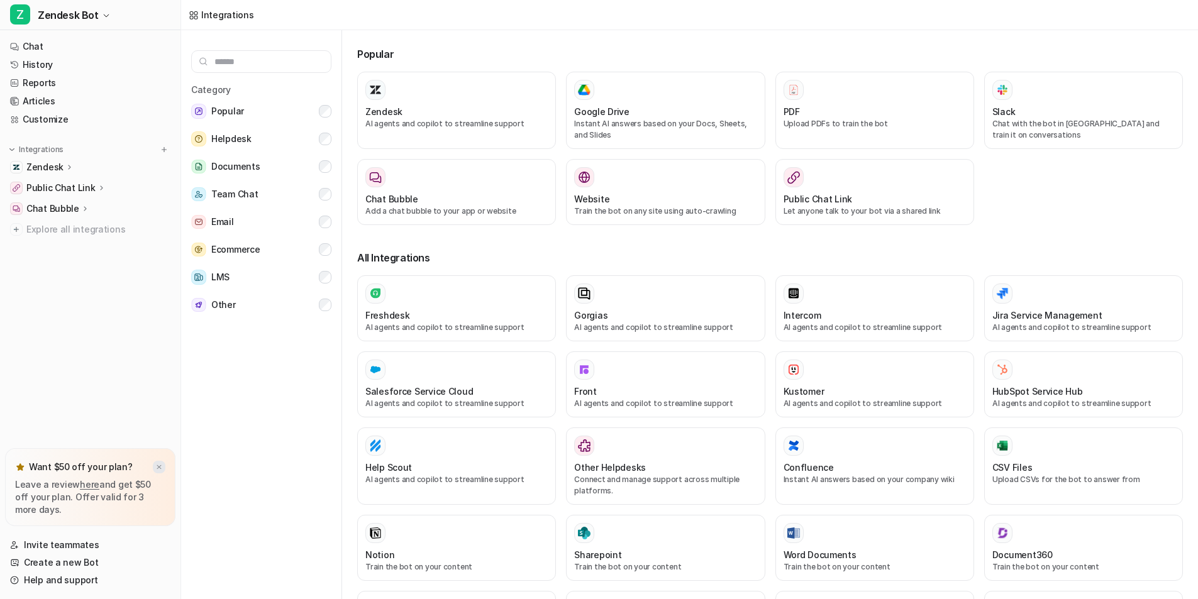
click at [157, 471] on img at bounding box center [159, 467] width 8 height 8
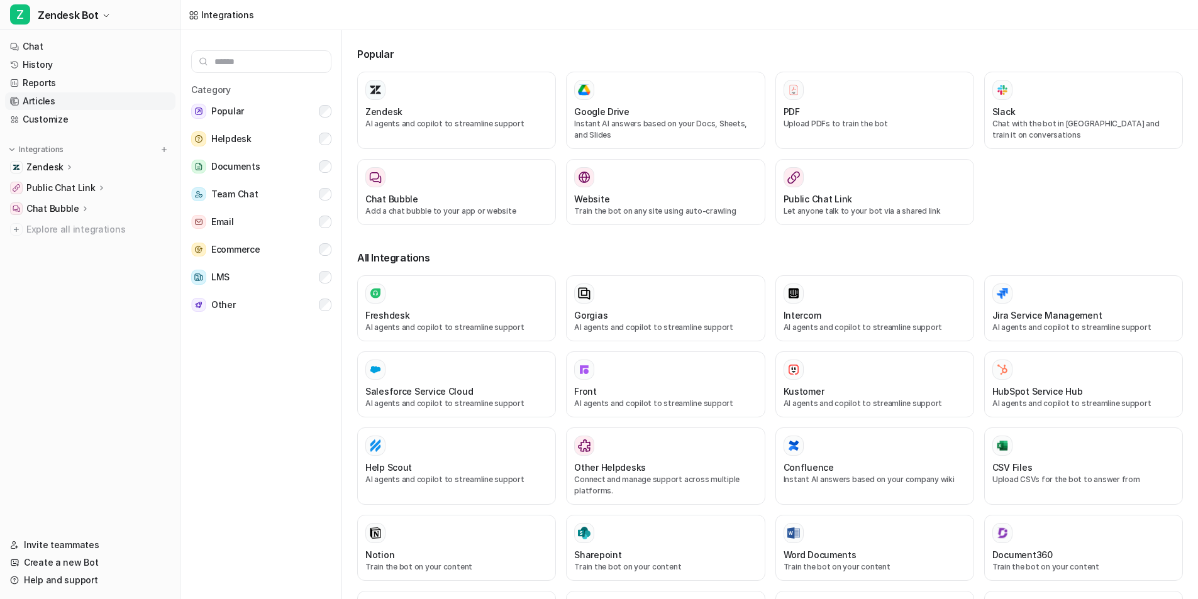
click at [53, 93] on link "Articles" at bounding box center [90, 101] width 170 height 18
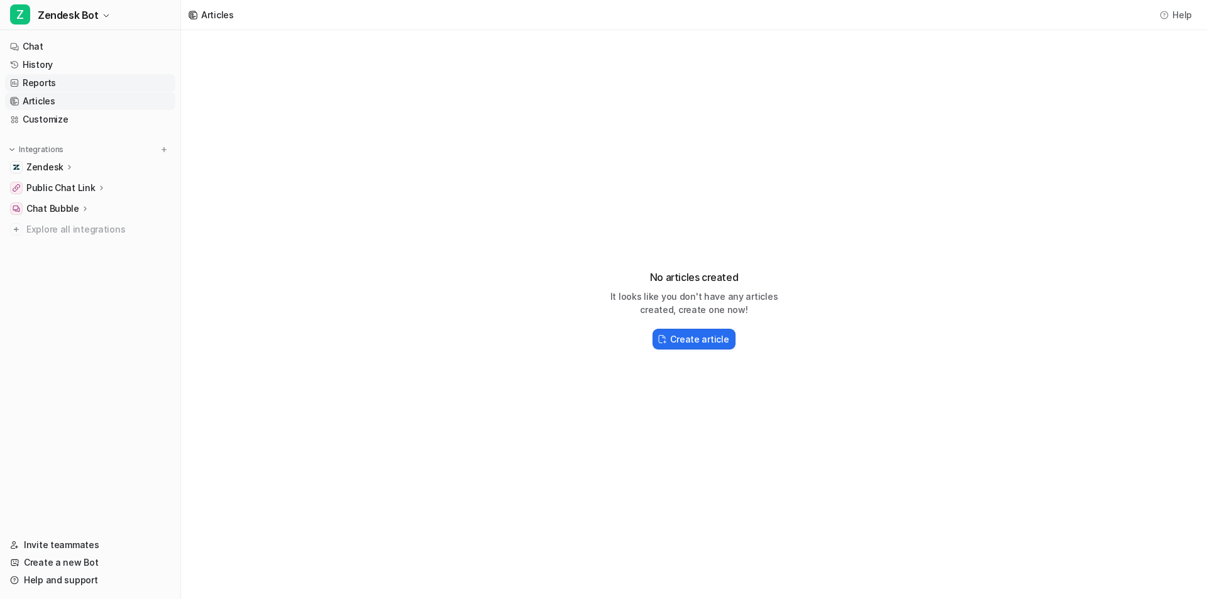
click at [55, 89] on link "Reports" at bounding box center [90, 83] width 170 height 18
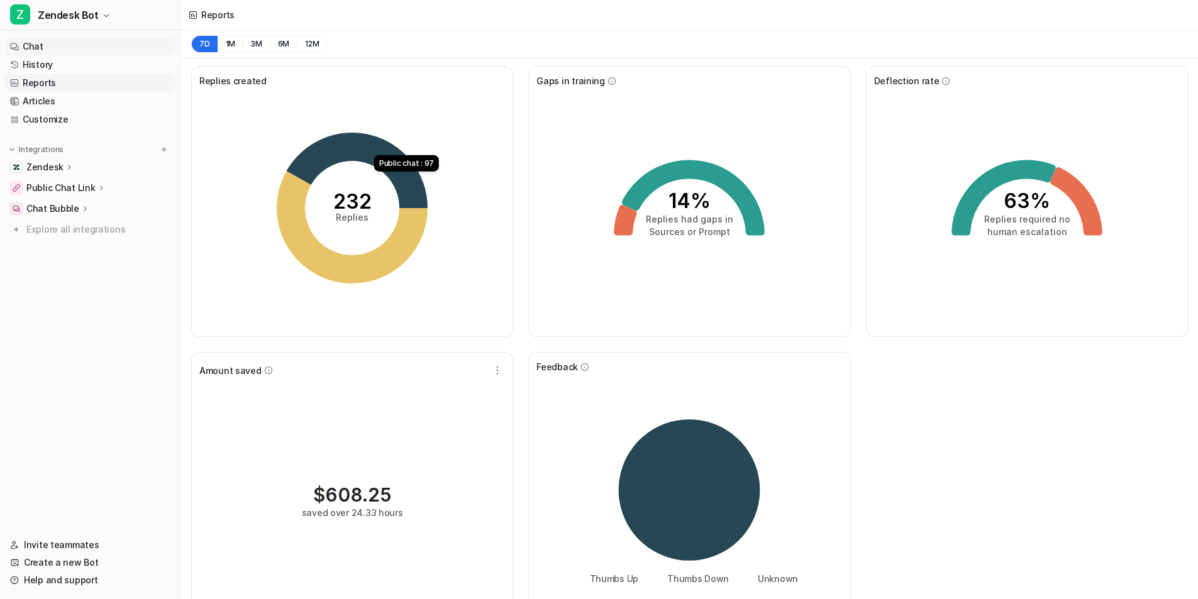
click at [31, 47] on link "Chat" at bounding box center [90, 47] width 170 height 18
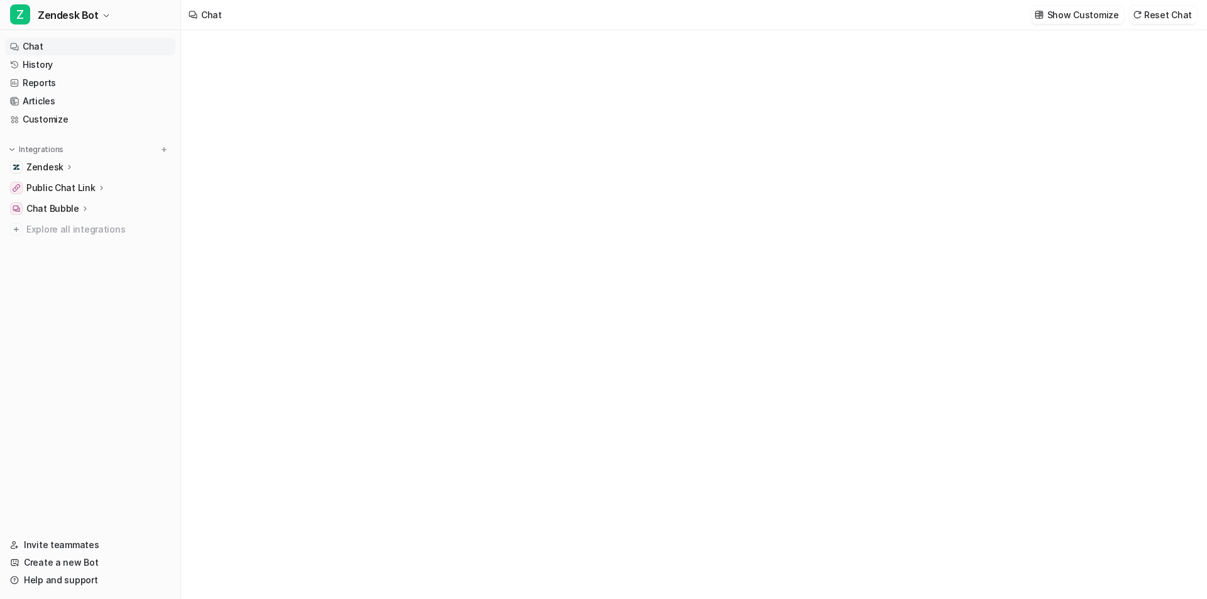
type textarea "**********"
